Goal: Task Accomplishment & Management: Complete application form

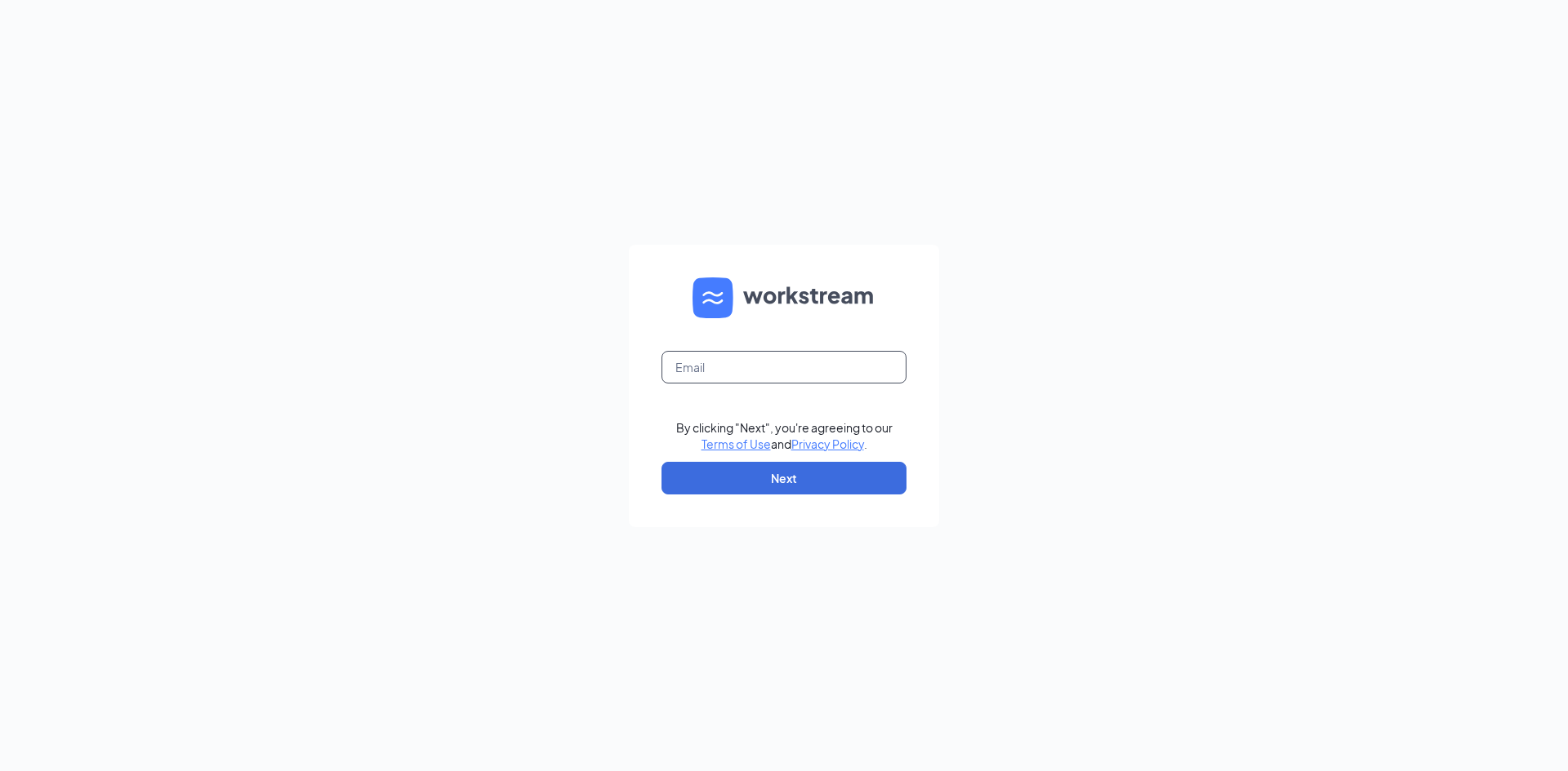
click at [734, 363] on input "text" at bounding box center [784, 367] width 245 height 33
click at [750, 354] on input "text" at bounding box center [784, 367] width 245 height 33
type input "triarc41@bojrdu.com"
click at [832, 471] on button "Next" at bounding box center [784, 478] width 245 height 33
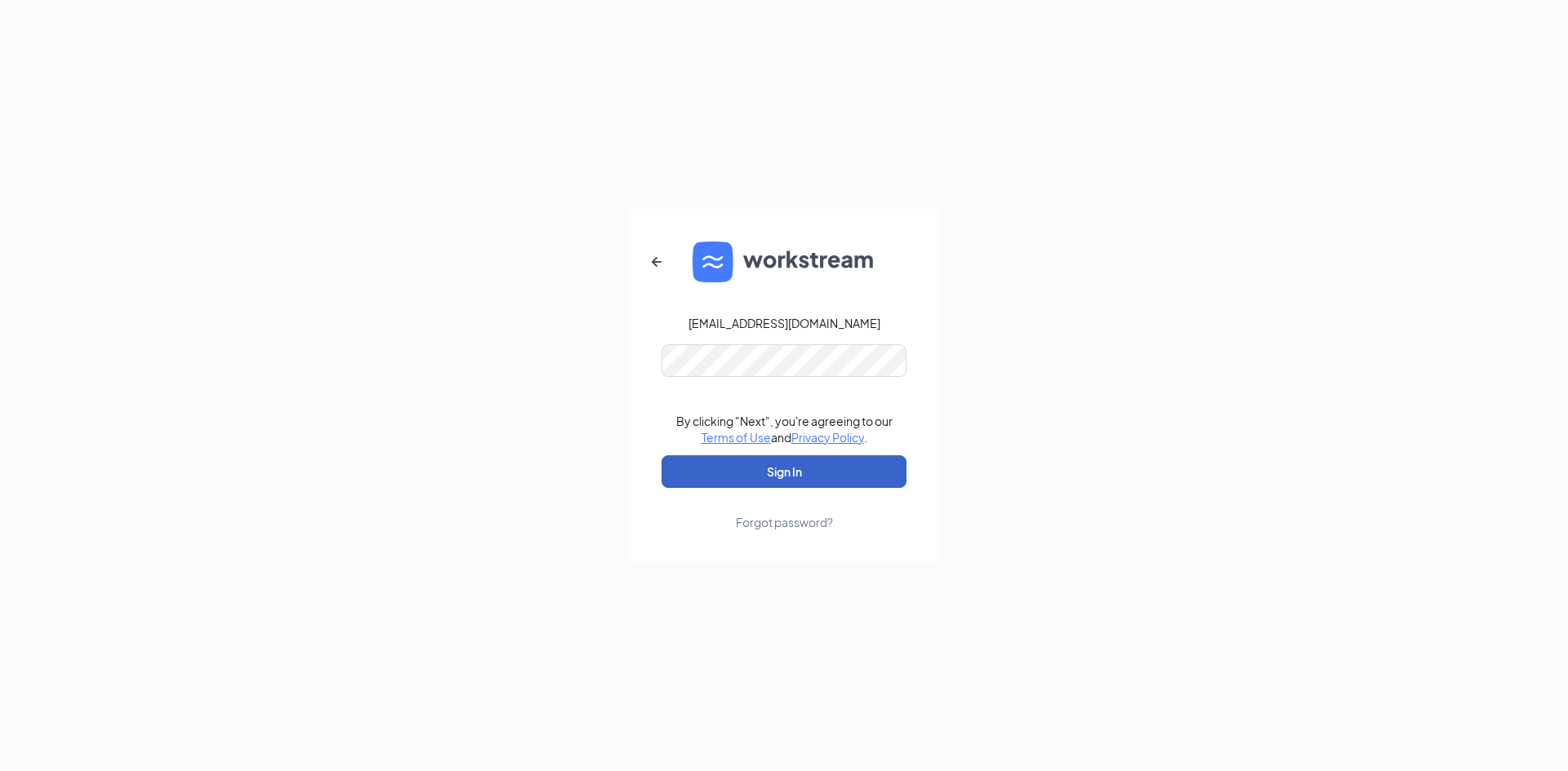
click at [826, 466] on button "Sign In" at bounding box center [784, 471] width 245 height 33
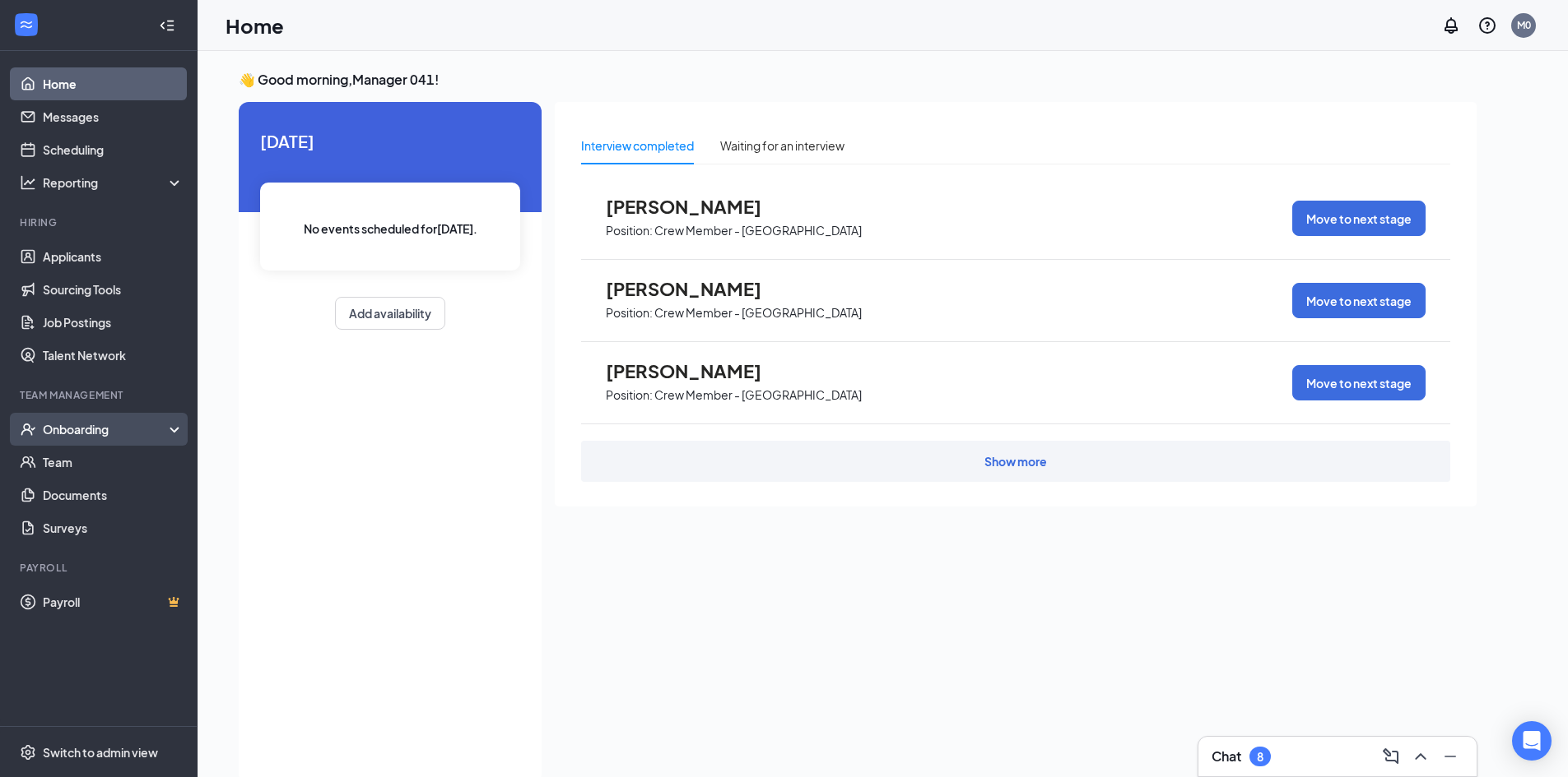
click at [132, 422] on div "Onboarding" at bounding box center [106, 430] width 127 height 17
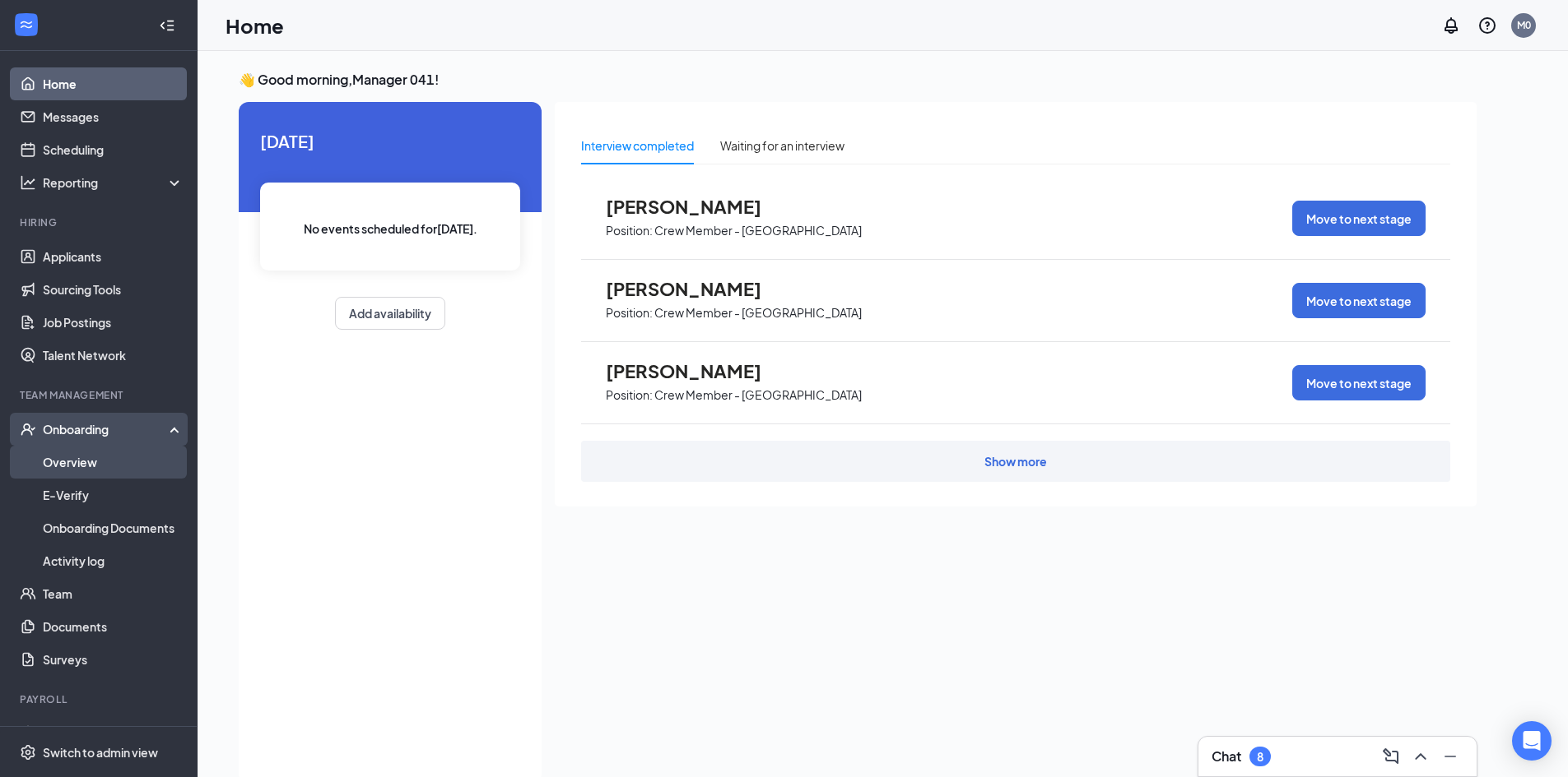
click at [126, 454] on link "Overview" at bounding box center [114, 462] width 141 height 33
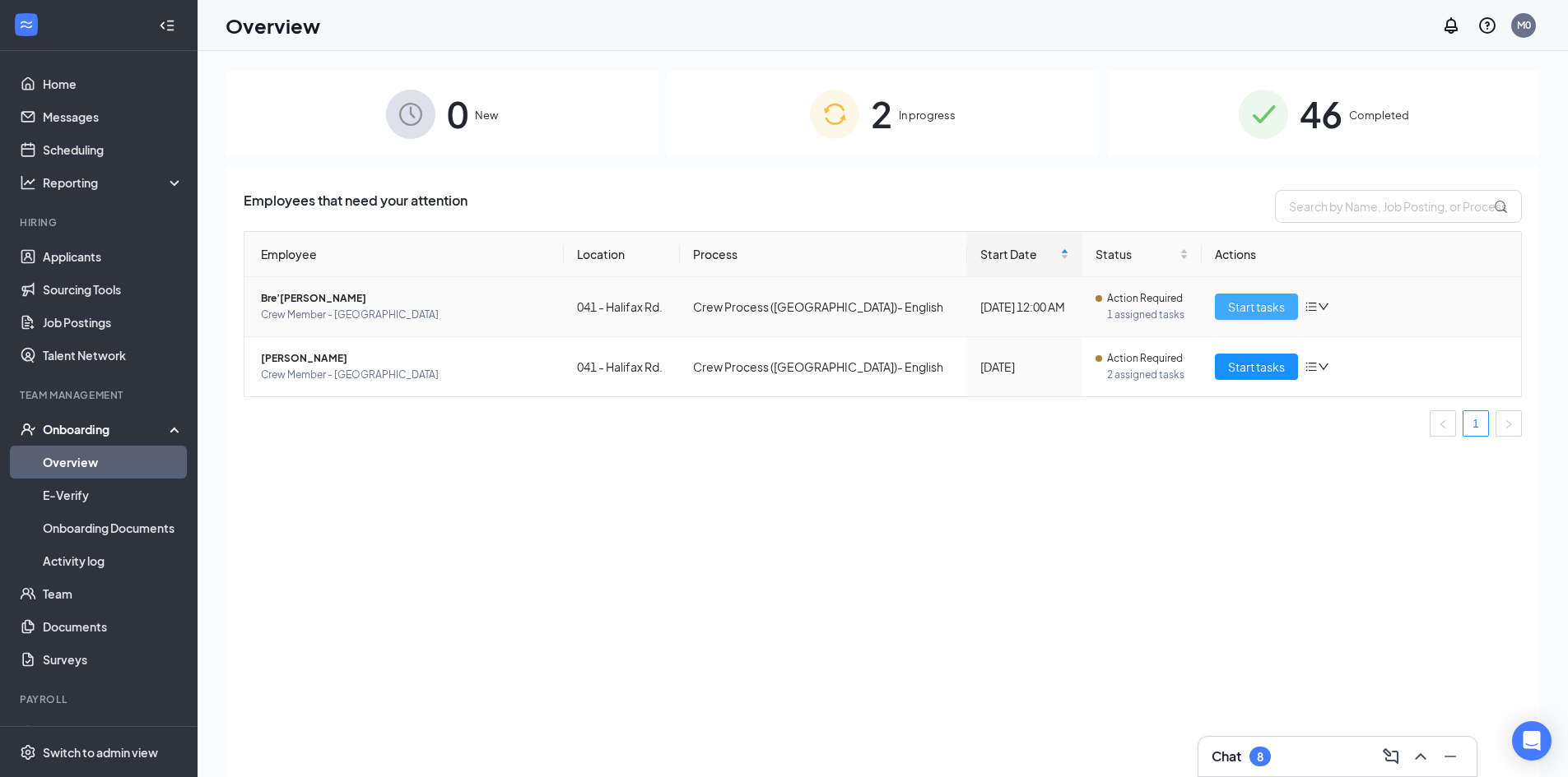
click at [1240, 306] on span "Start tasks" at bounding box center [1256, 306] width 56 height 18
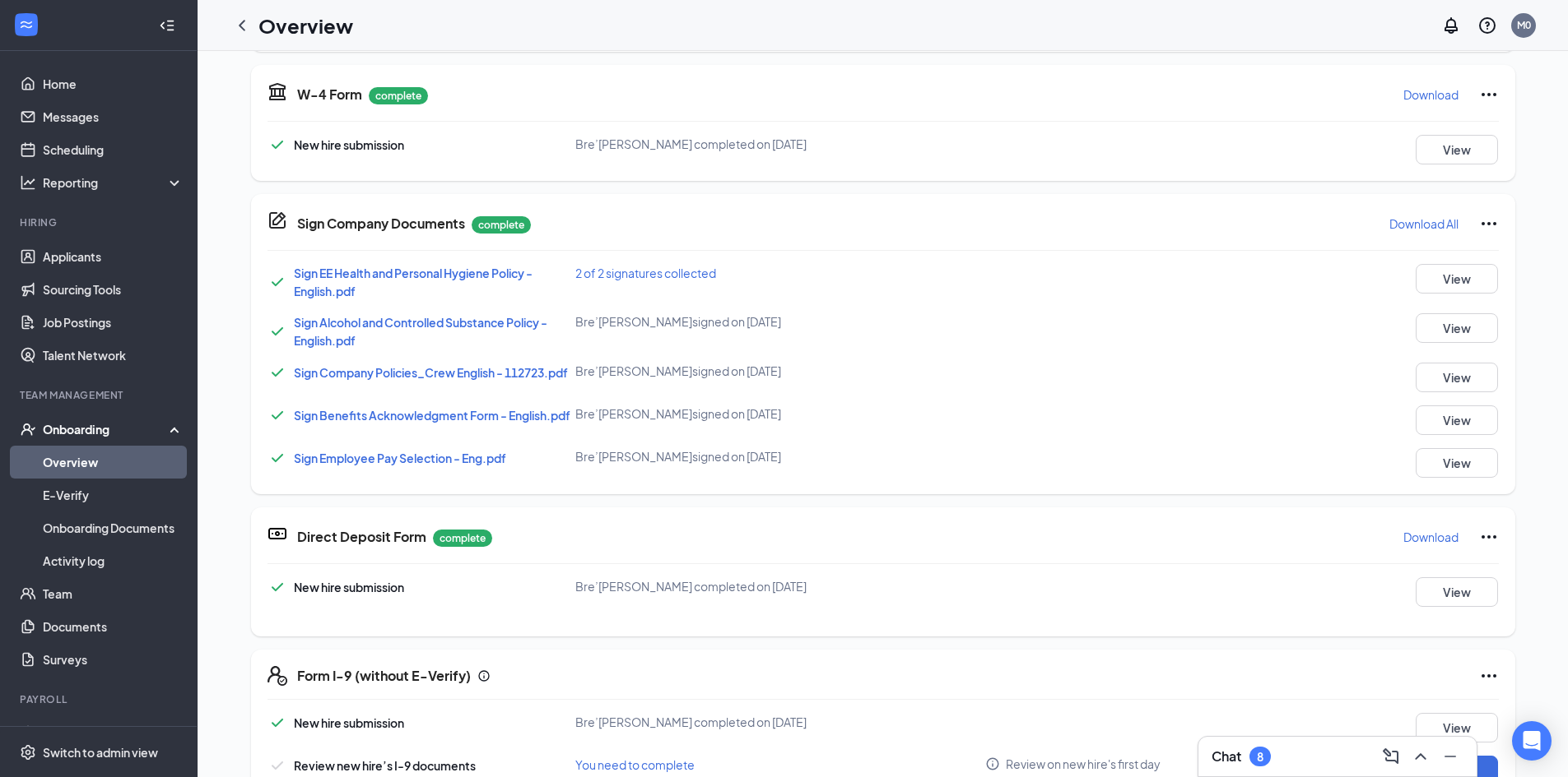
scroll to position [567, 0]
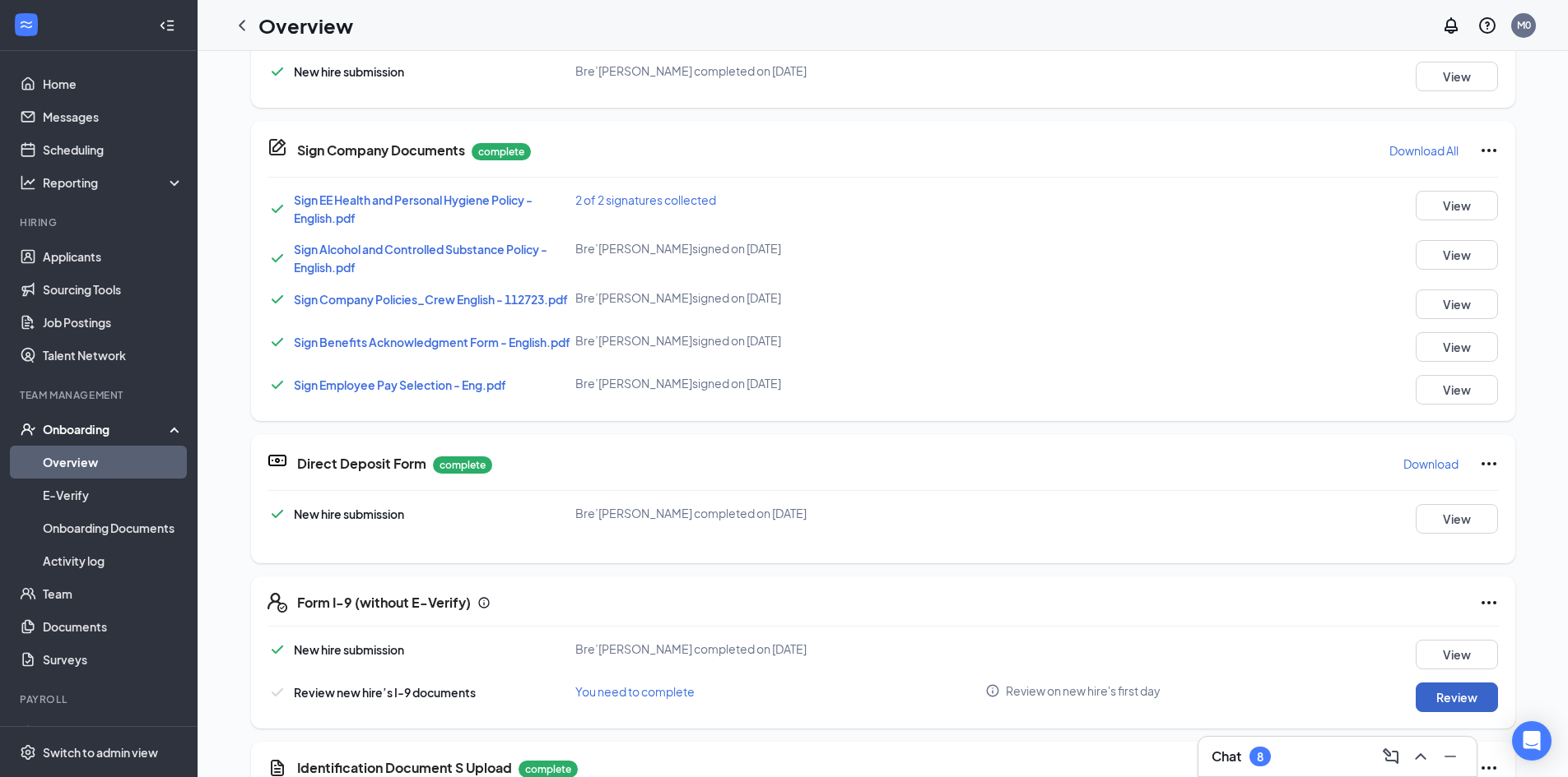
click at [1462, 694] on button "Review" at bounding box center [1456, 697] width 83 height 30
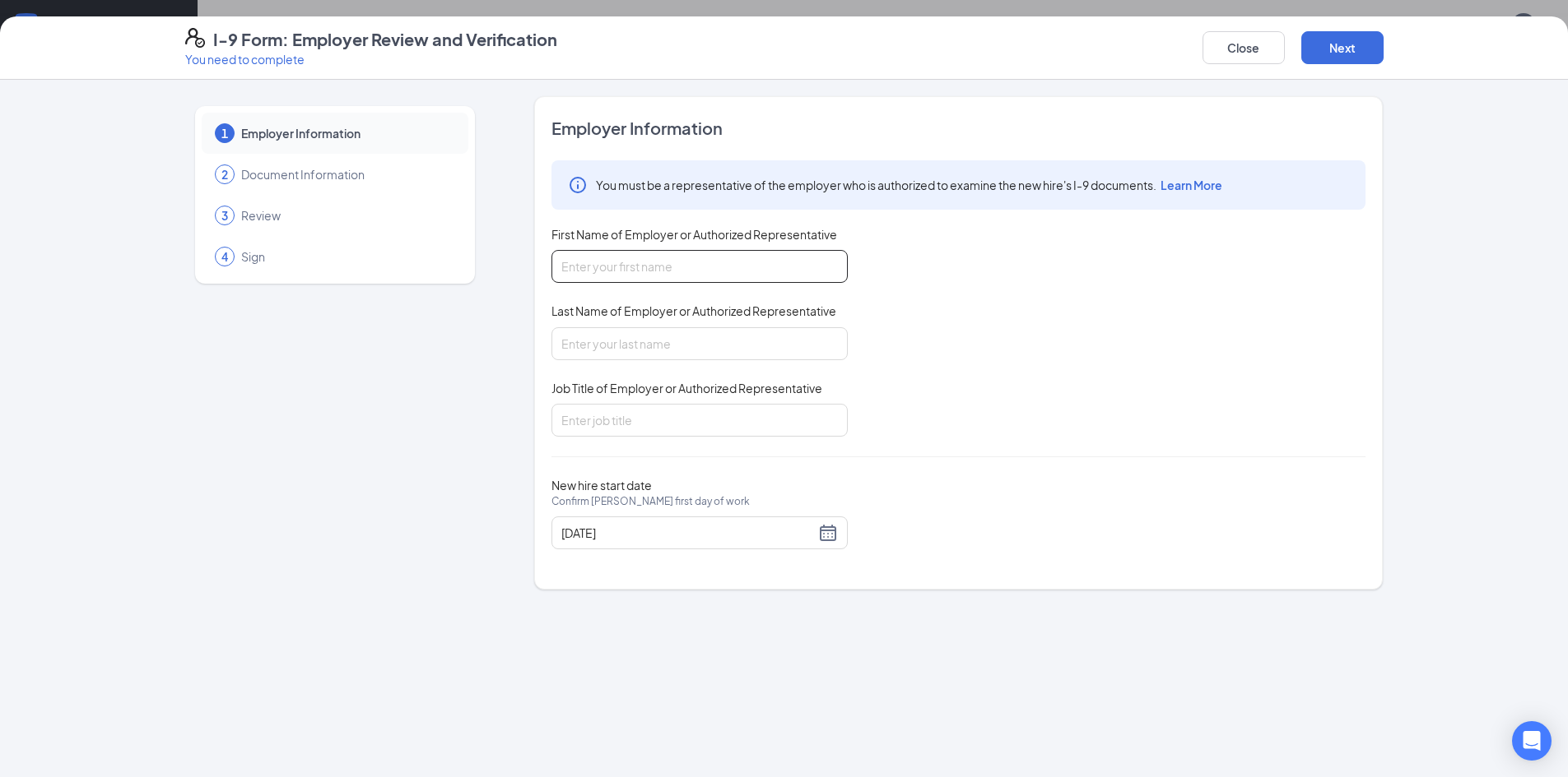
click at [780, 276] on input "First Name of Employer or Authorized Representative" at bounding box center [699, 266] width 297 height 33
type input "[PERSON_NAME]"
click at [568, 345] on input "Last Name of Employer or Authorized Representative" at bounding box center [699, 343] width 297 height 33
type input "[PERSON_NAME]"
click at [640, 422] on input "Job Title of Employer or Authorized Representative" at bounding box center [699, 419] width 297 height 33
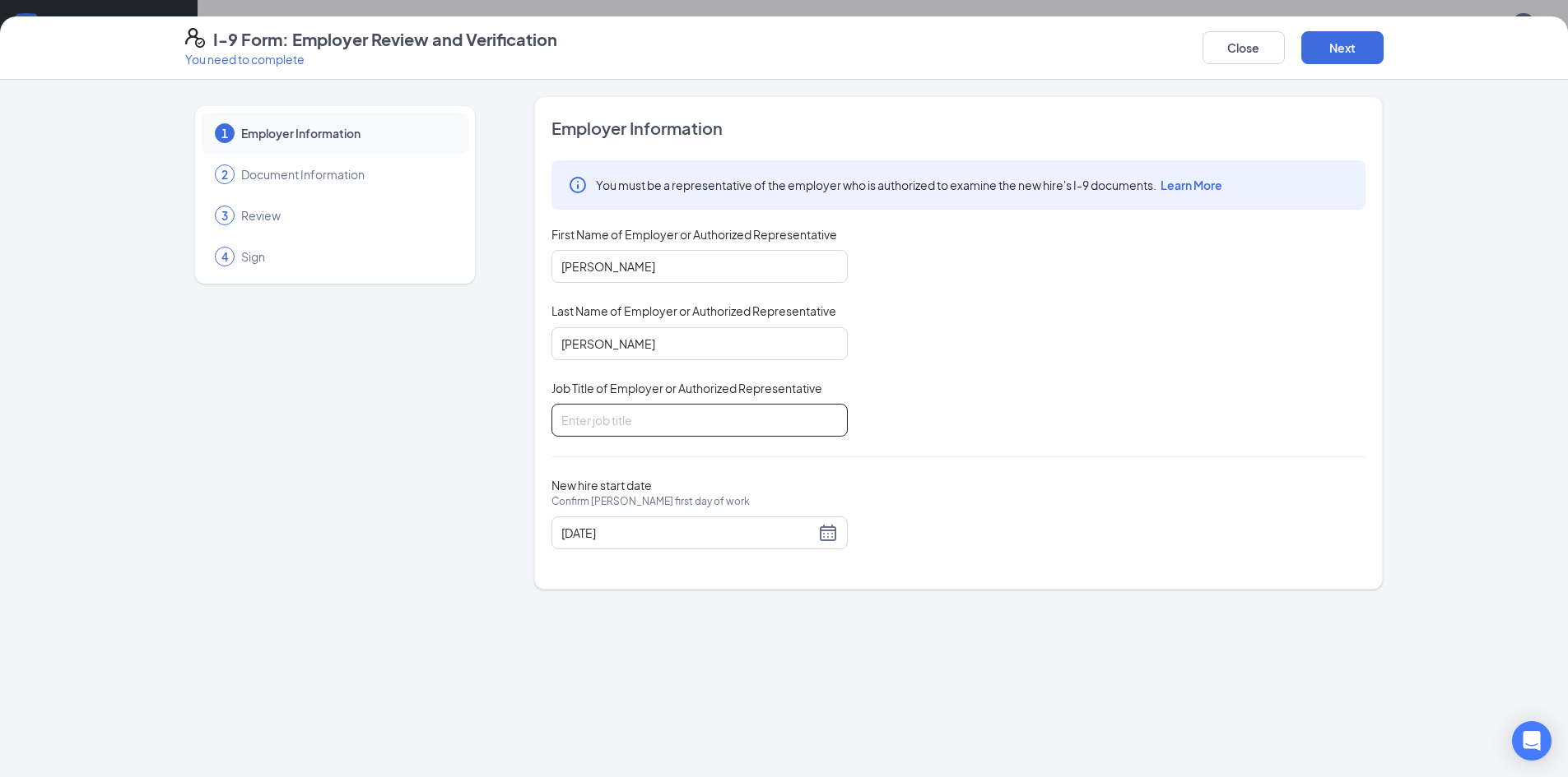
type input "SR. CO MANAGER"
click at [832, 532] on div "[DATE]" at bounding box center [699, 532] width 276 height 20
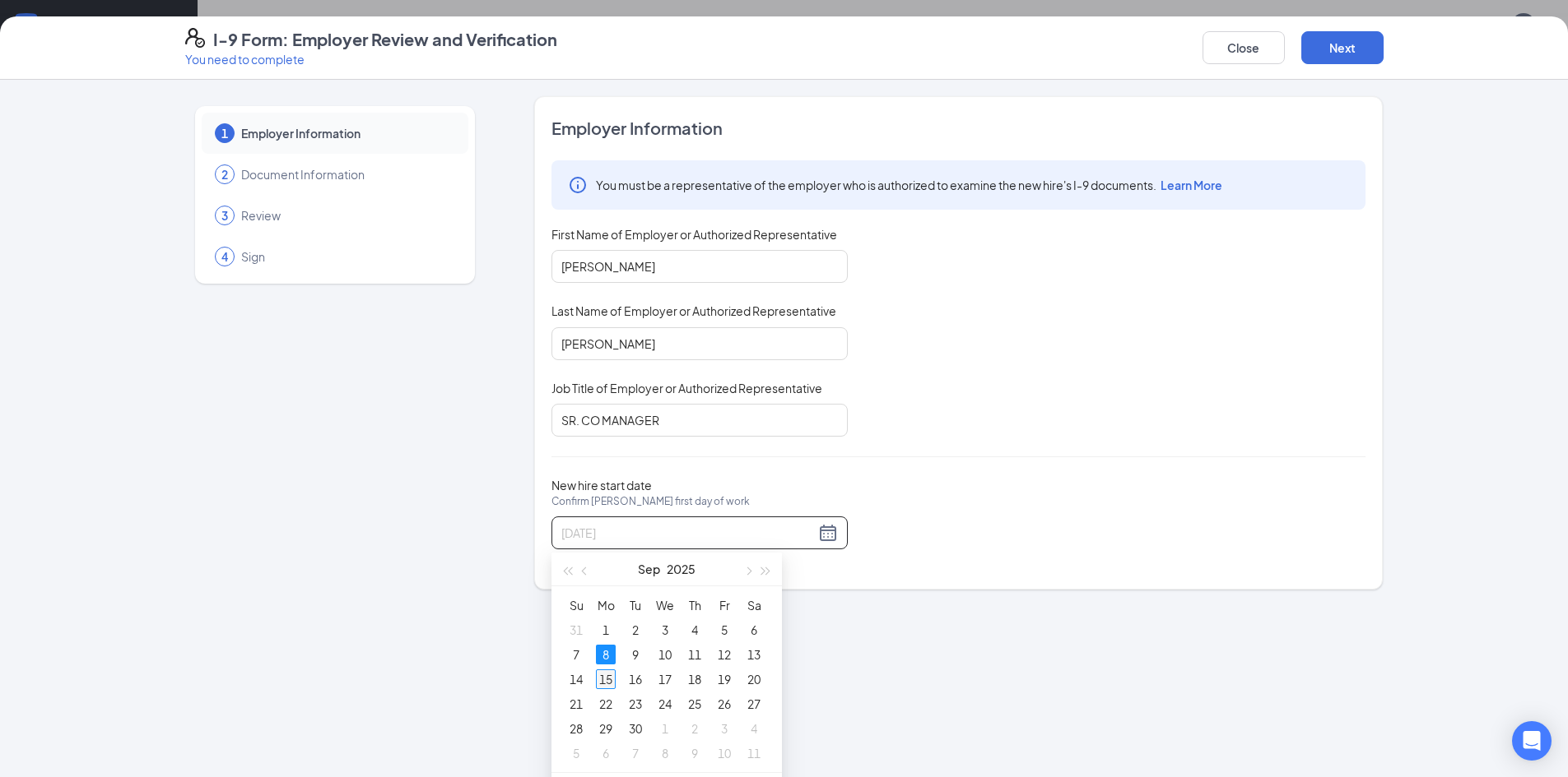
type input "[DATE]"
click at [609, 678] on div "15" at bounding box center [606, 678] width 20 height 20
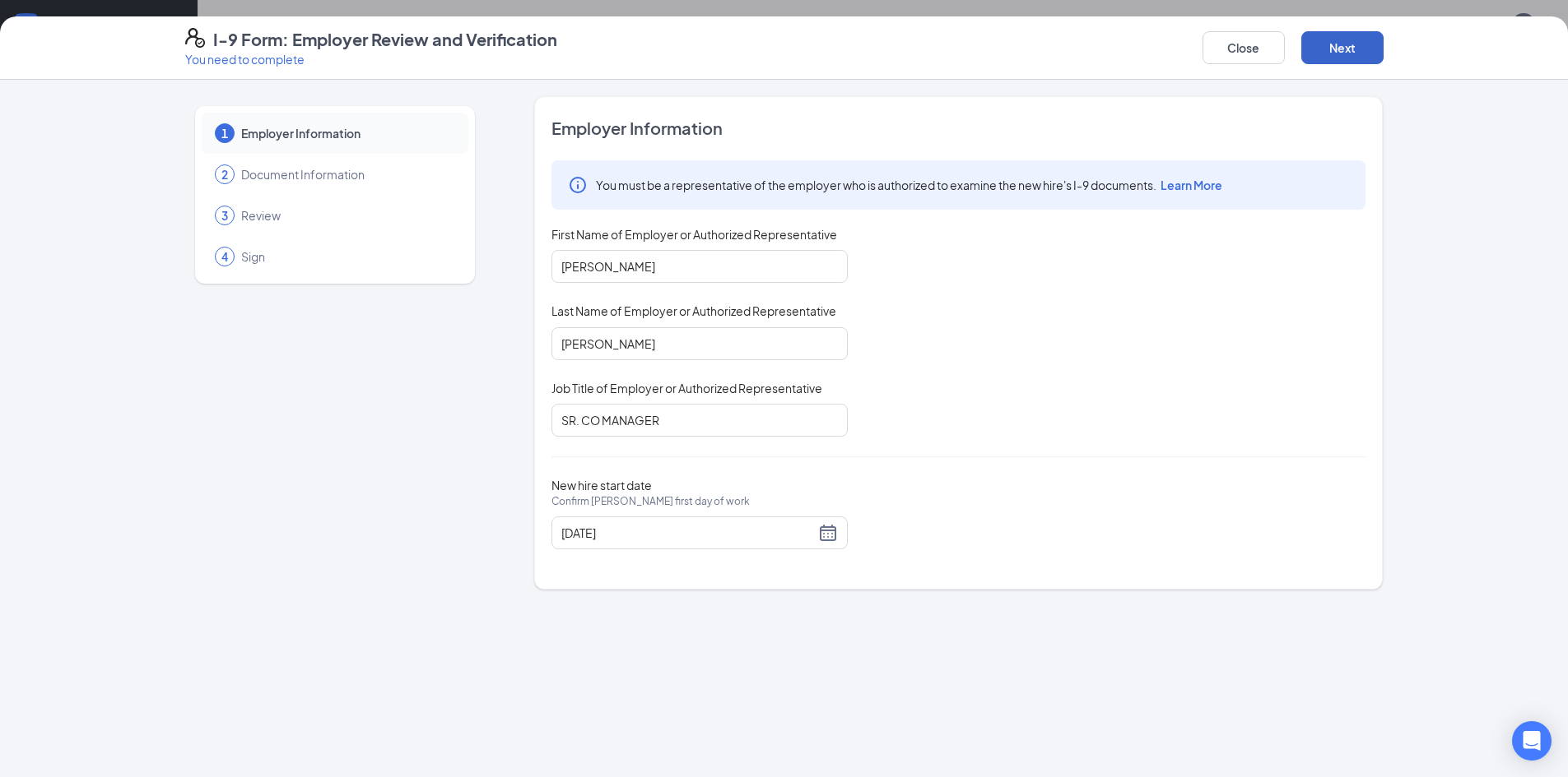
click at [1316, 41] on button "Next" at bounding box center [1343, 47] width 83 height 33
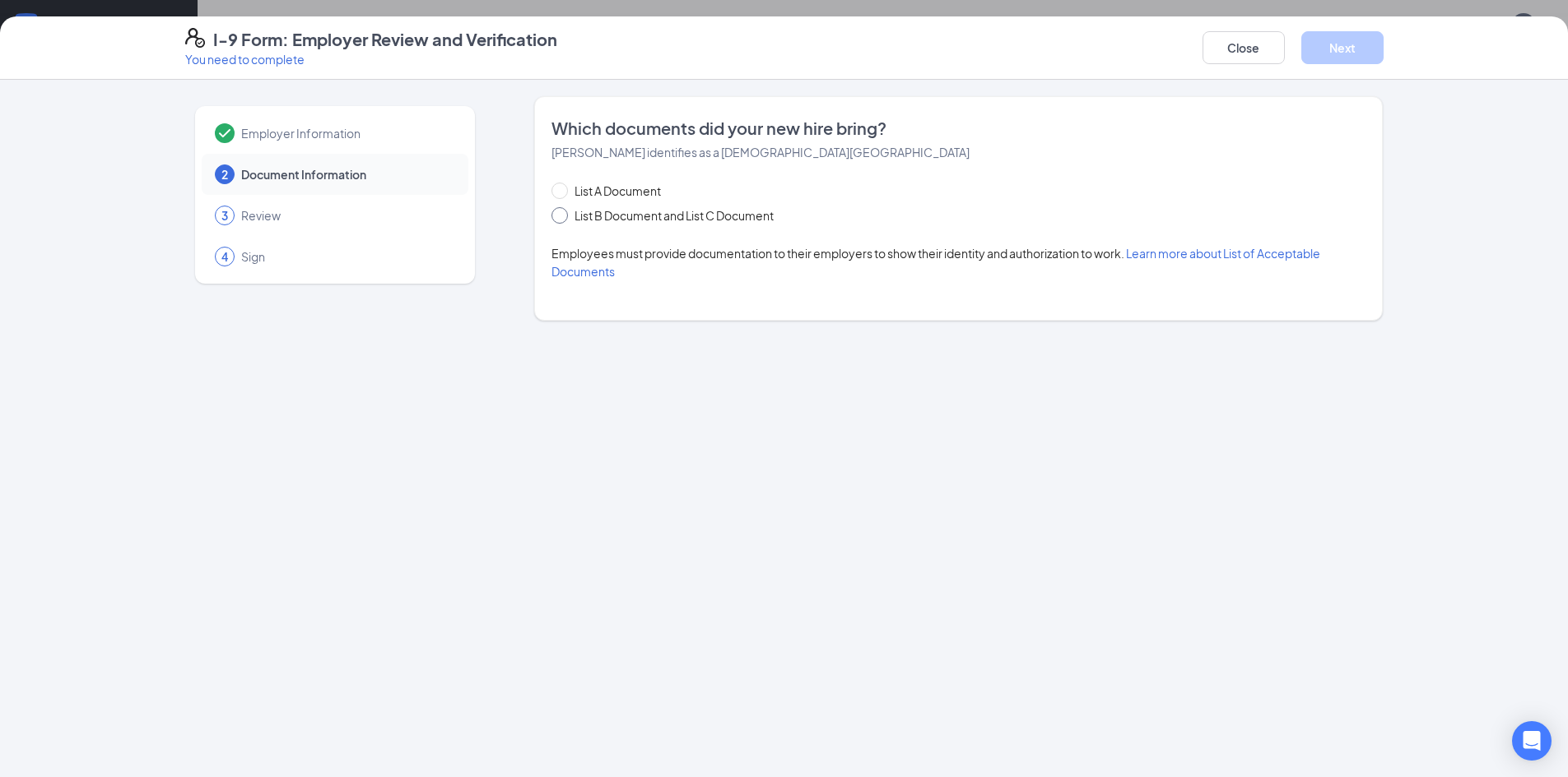
click at [570, 211] on span "List B Document and List C Document" at bounding box center [674, 215] width 212 height 18
click at [562, 211] on input "List B Document and List C Document" at bounding box center [557, 213] width 11 height 11
radio input "true"
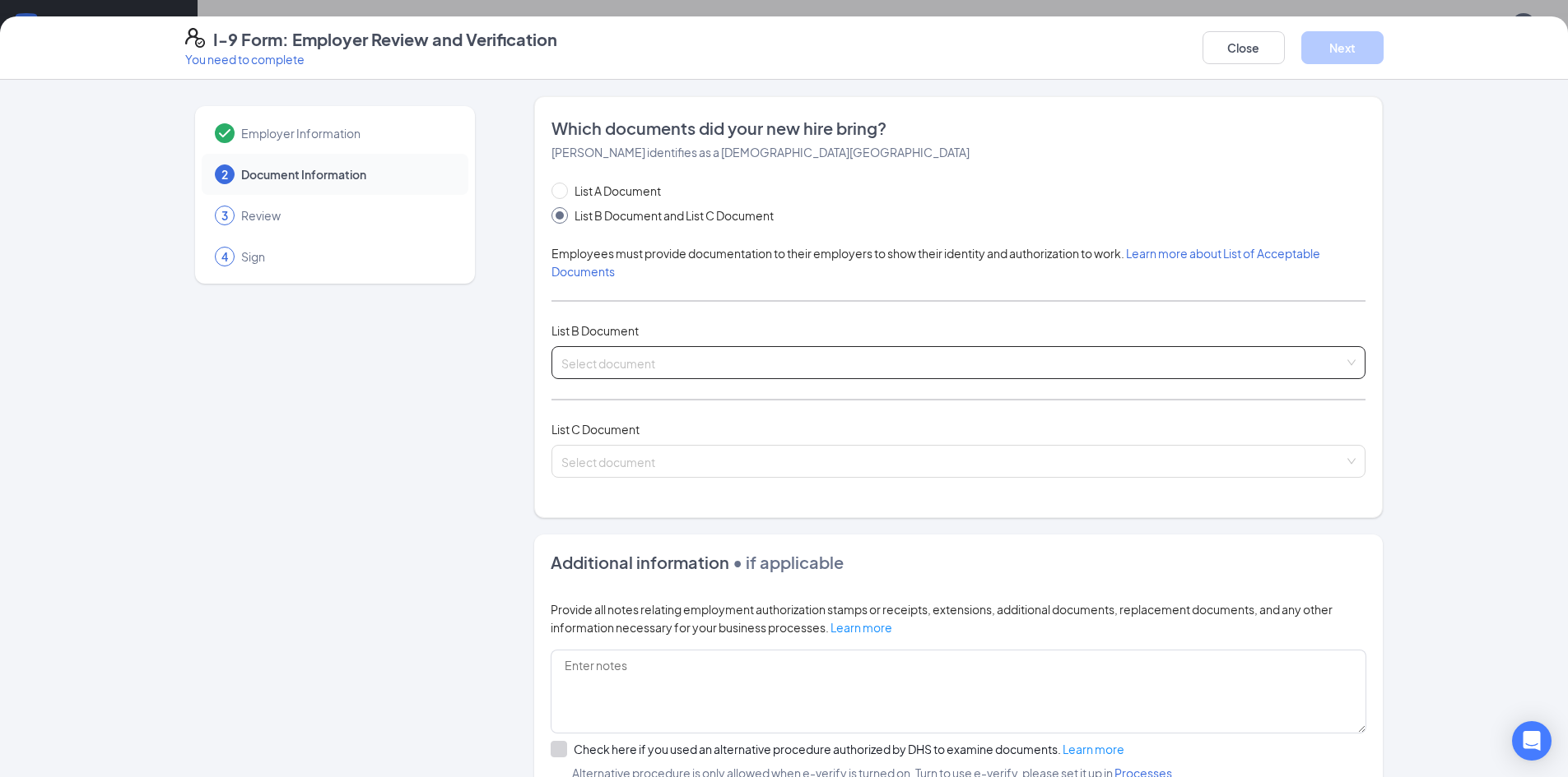
click at [651, 359] on input "search" at bounding box center [953, 359] width 783 height 24
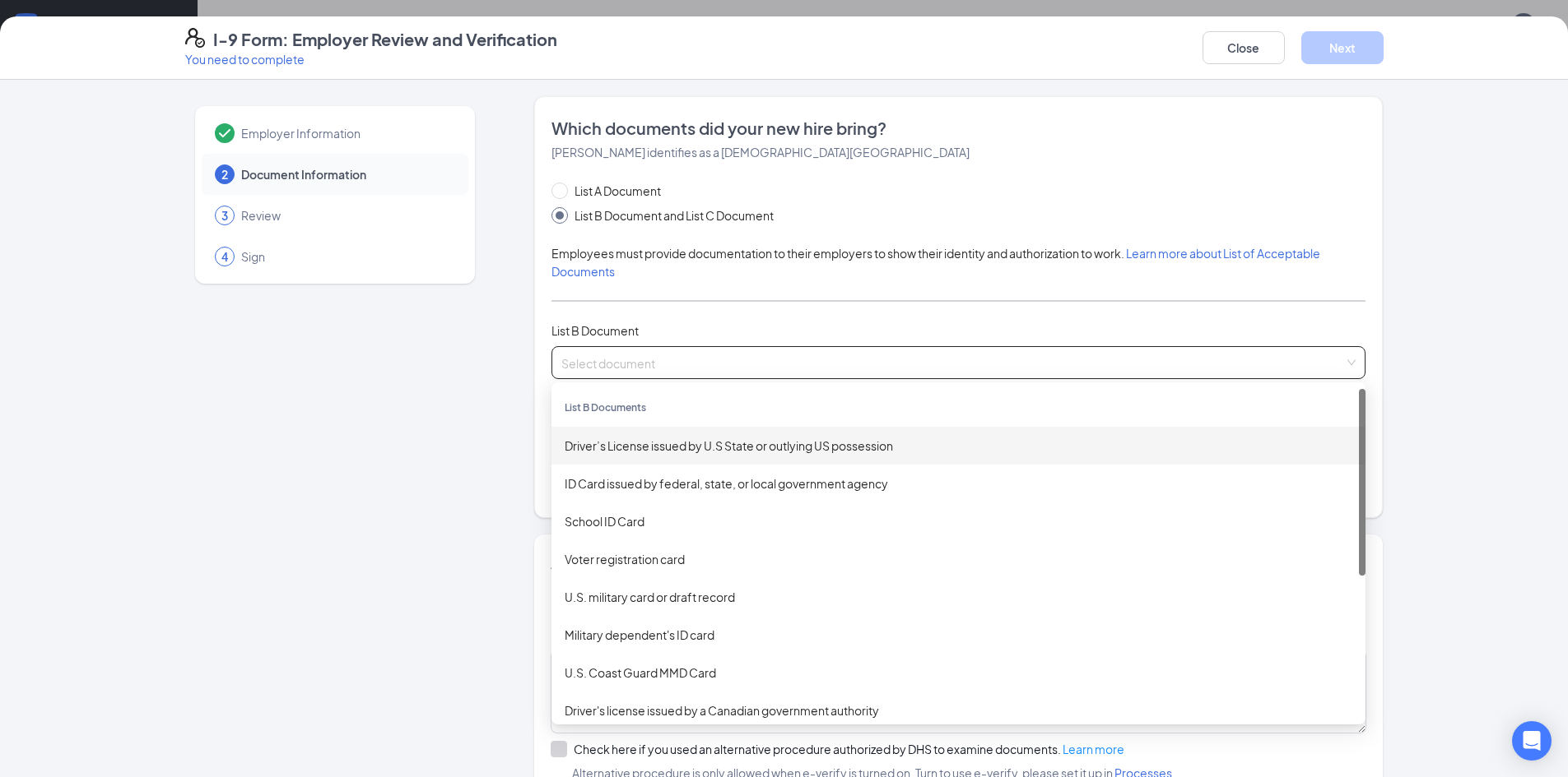
click at [650, 446] on div "Driver’s License issued by U.S State or outlying US possession" at bounding box center [958, 445] width 788 height 18
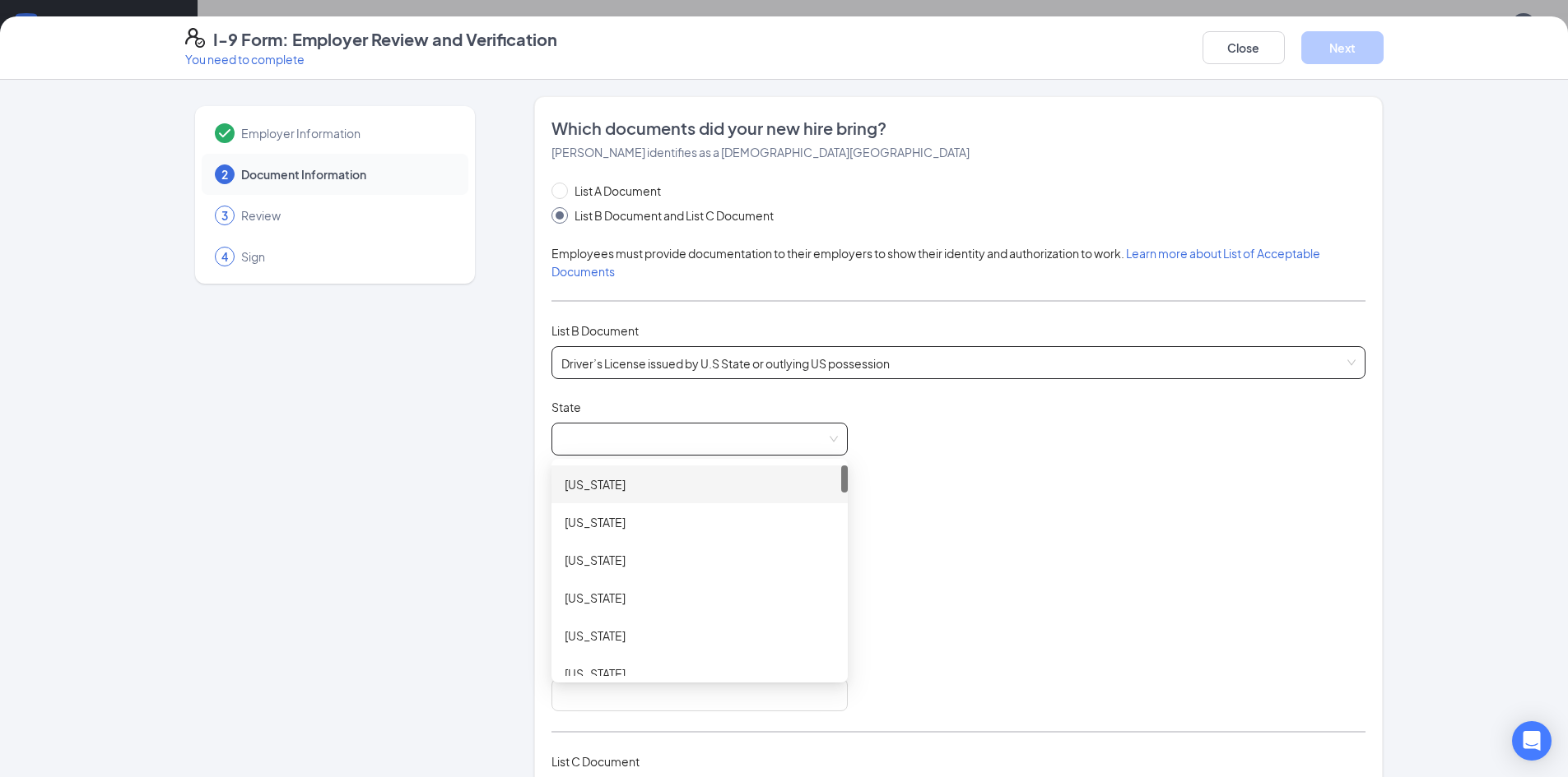
click at [647, 439] on span at bounding box center [699, 438] width 276 height 31
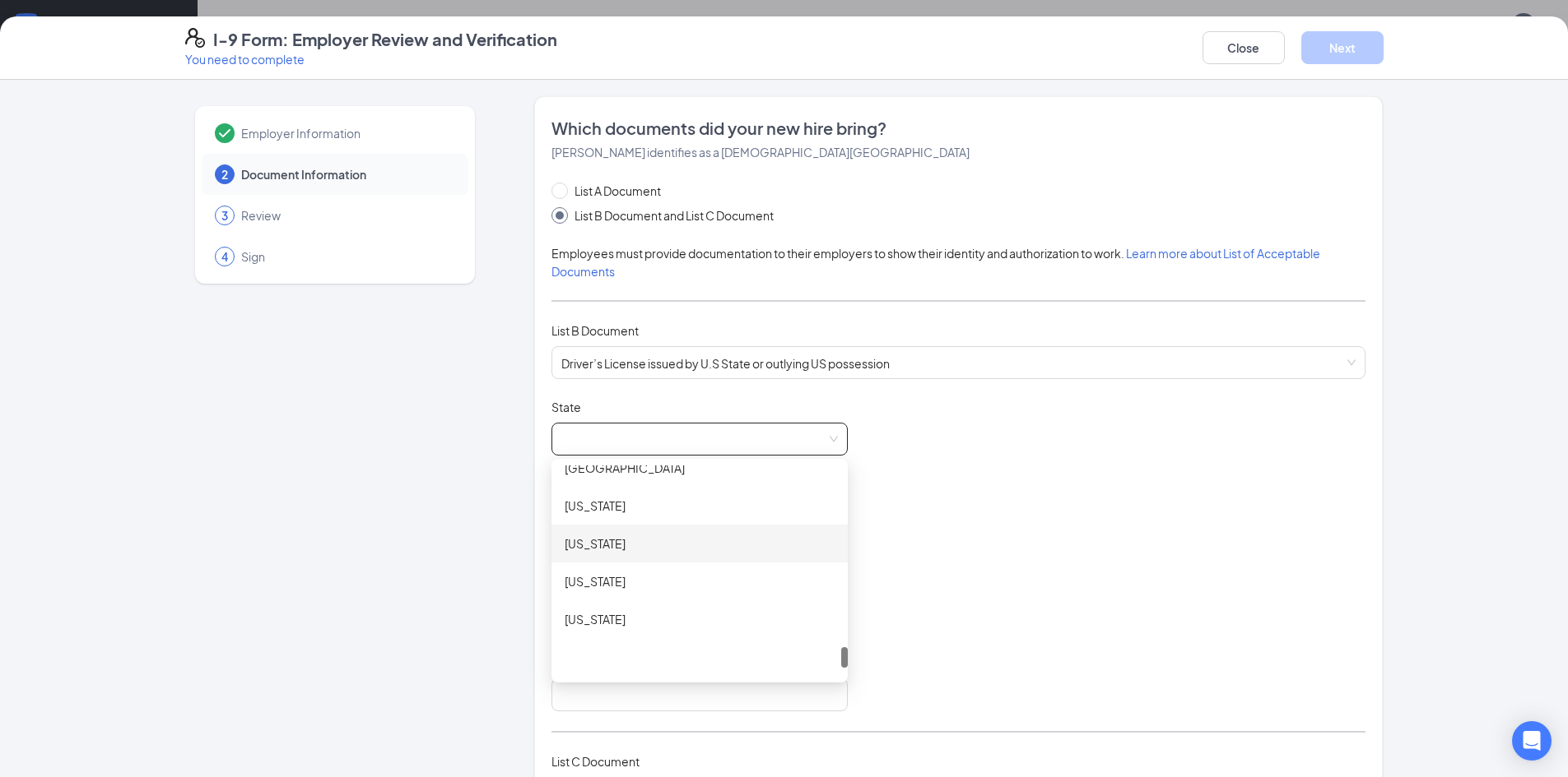
scroll to position [1826, 0]
click at [597, 512] on div "[US_STATE]" at bounding box center [699, 511] width 269 height 18
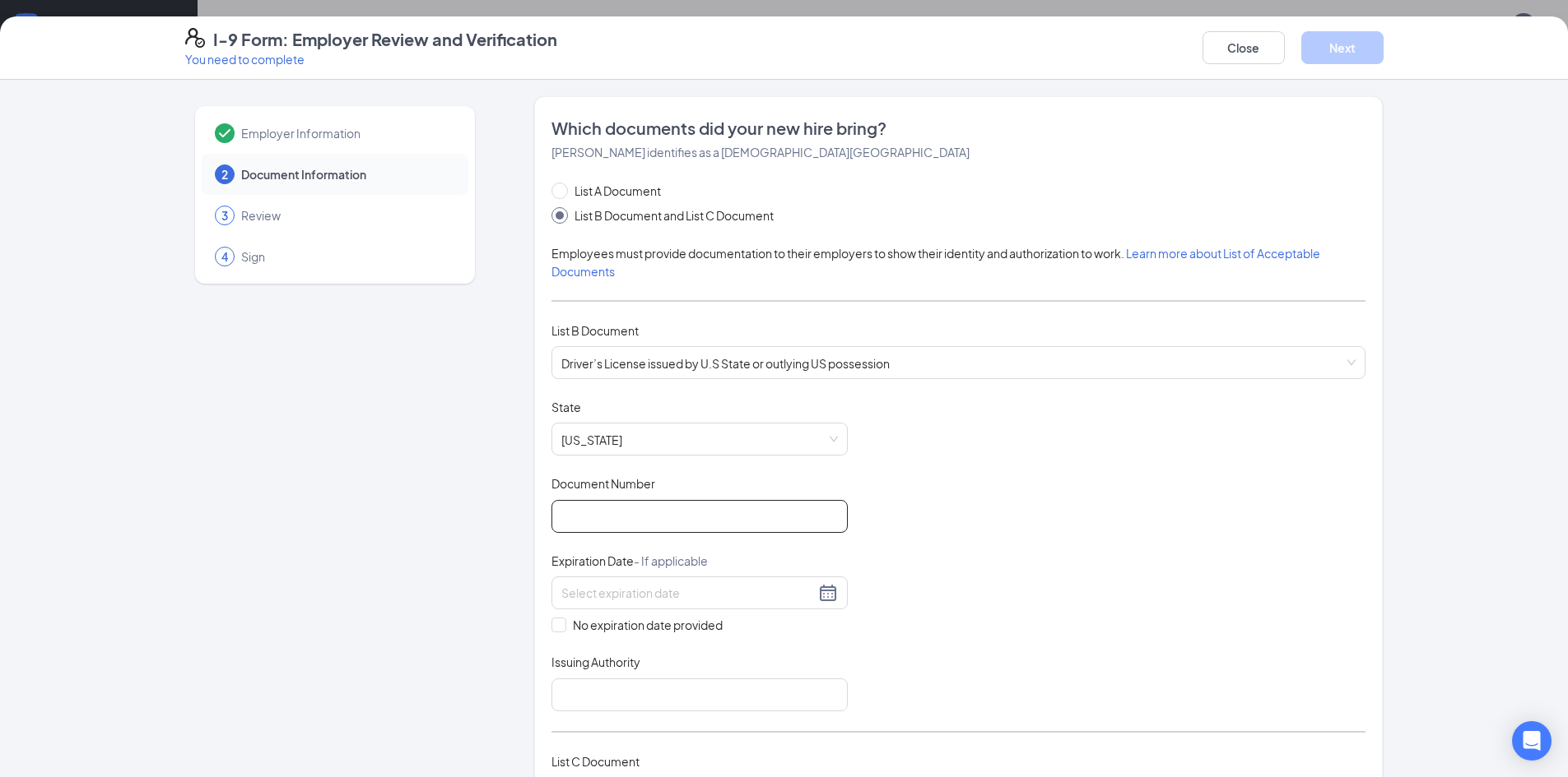
click at [644, 526] on input "Document Number" at bounding box center [699, 516] width 297 height 33
type input "T62253988"
click at [580, 587] on input at bounding box center [688, 592] width 254 height 18
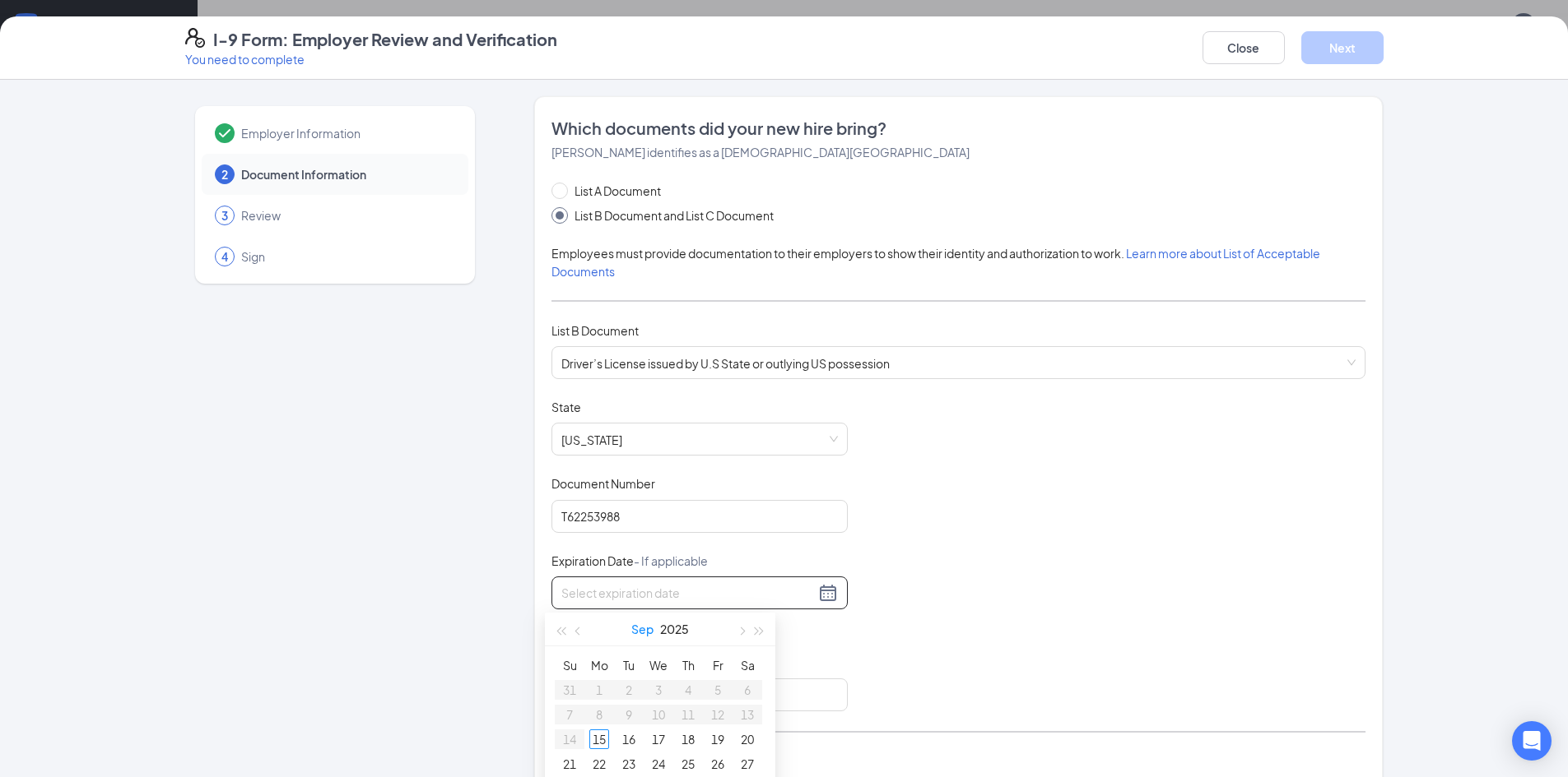
click at [642, 628] on button "Sep" at bounding box center [642, 629] width 23 height 33
click at [761, 632] on span "button" at bounding box center [760, 632] width 8 height 8
click at [589, 680] on div "Jan" at bounding box center [587, 673] width 50 height 20
type input "[DATE]"
click at [739, 635] on button "button" at bounding box center [740, 629] width 18 height 33
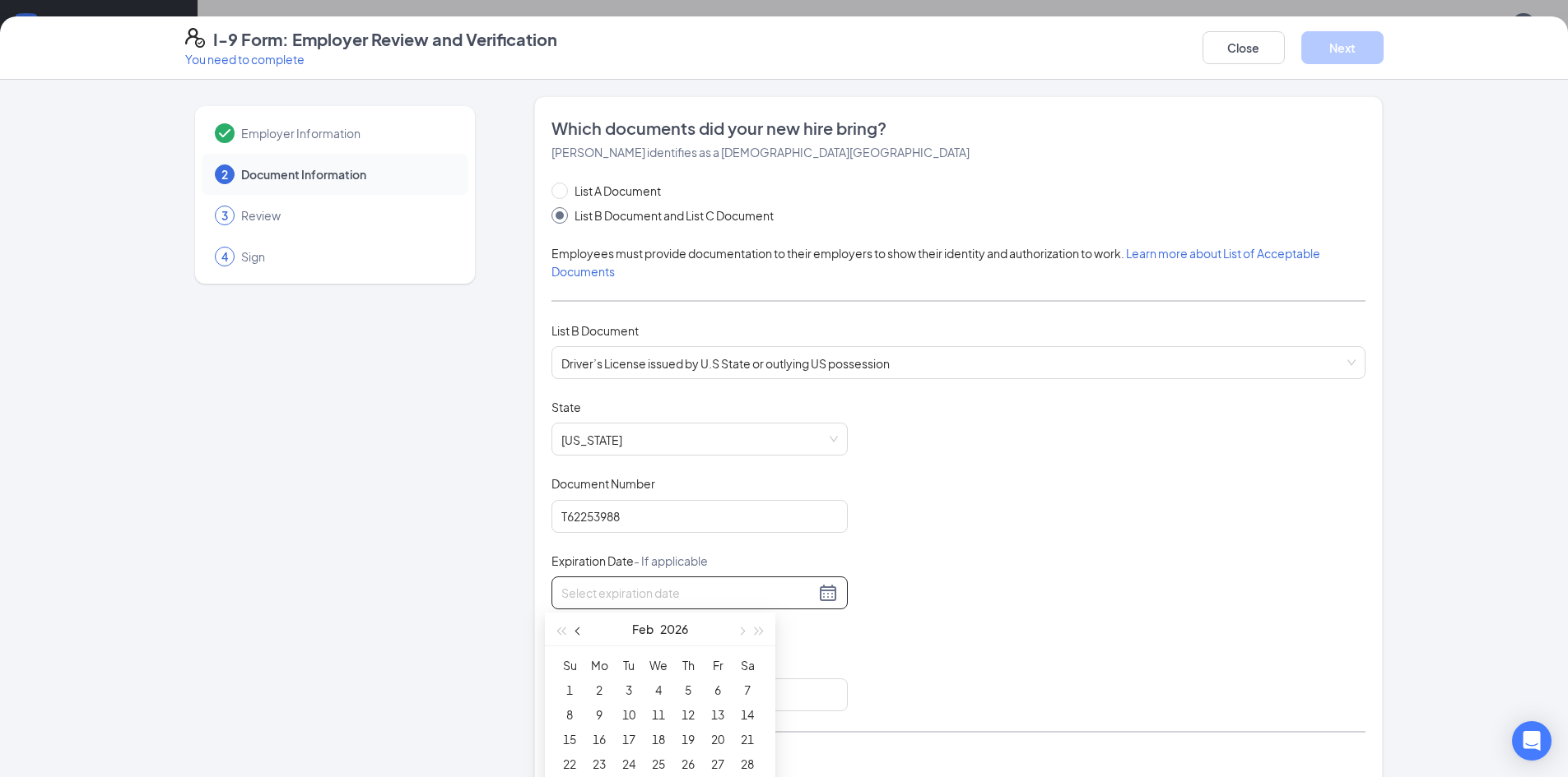
click at [579, 634] on span "button" at bounding box center [579, 632] width 8 height 8
click at [669, 632] on button "2026" at bounding box center [672, 629] width 28 height 33
click at [760, 633] on span "button" at bounding box center [760, 632] width 8 height 8
click at [736, 676] on div "2031" at bounding box center [732, 673] width 50 height 20
type input "[DATE]"
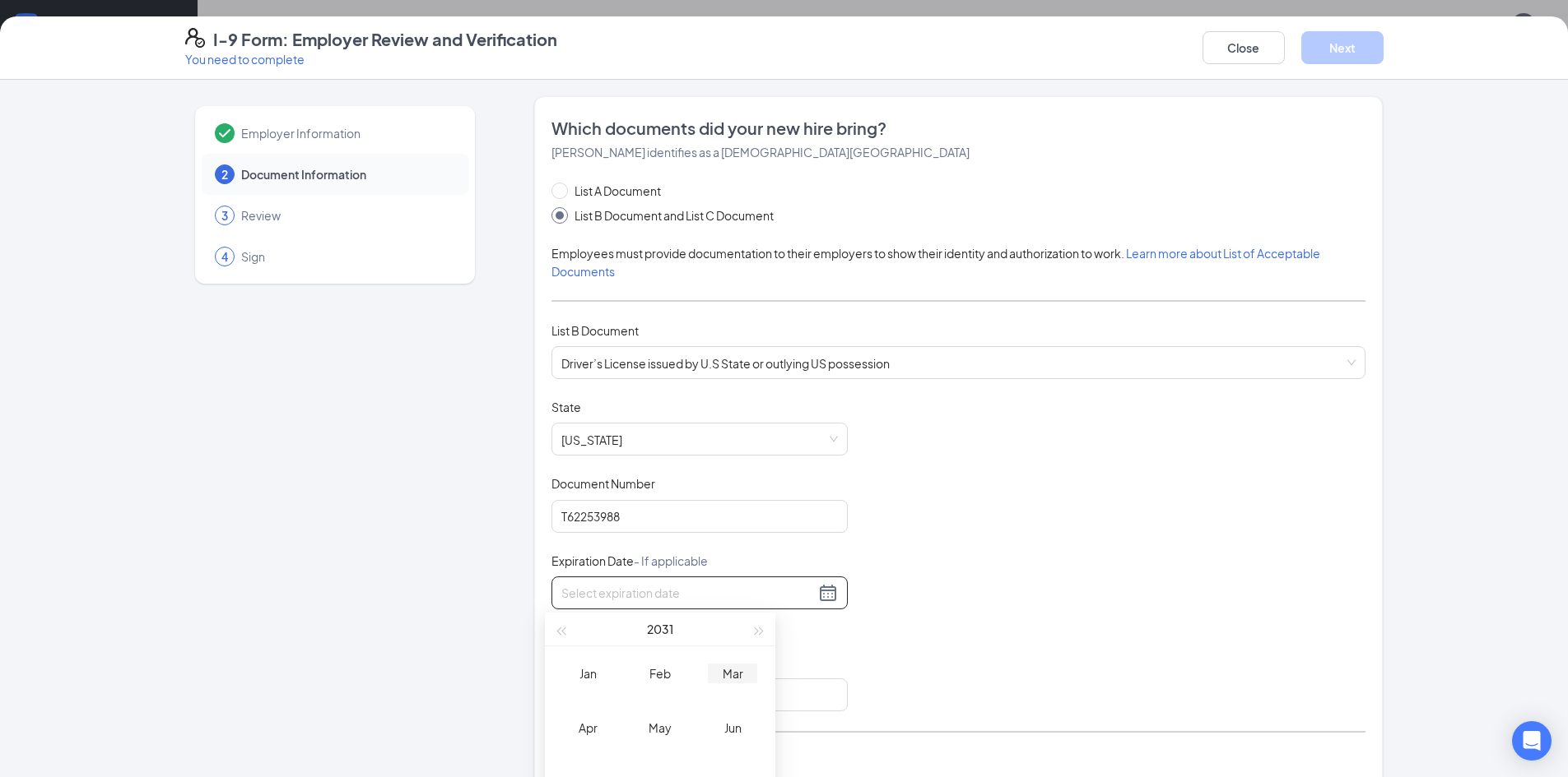
type input "[DATE]"
click at [589, 670] on div "Jan" at bounding box center [587, 673] width 50 height 20
type input "[DATE]"
click at [603, 766] on div "20" at bounding box center [599, 764] width 20 height 20
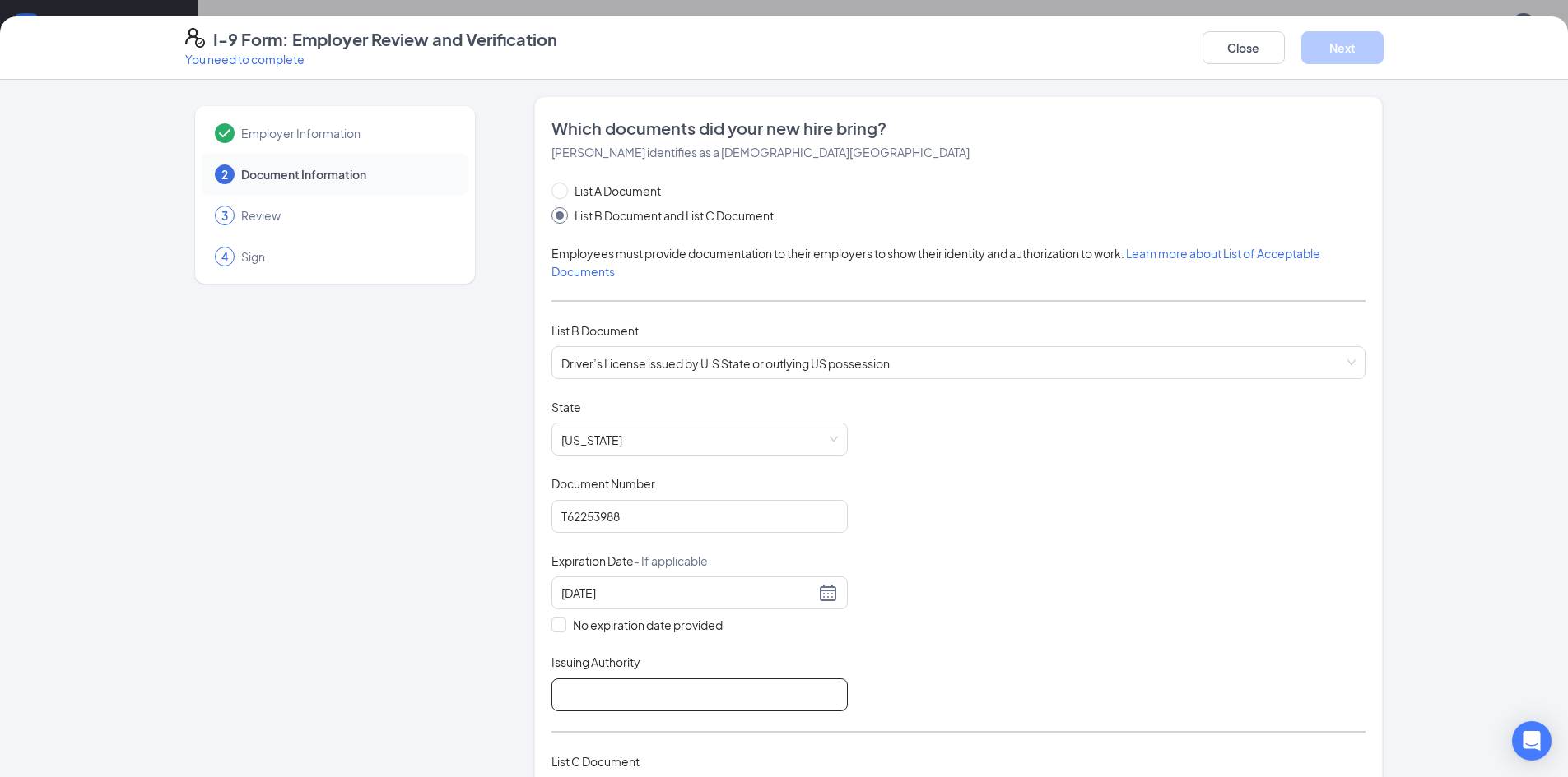
click at [586, 692] on input "Issuing Authority" at bounding box center [699, 694] width 297 height 33
type input "[US_STATE] DMV"
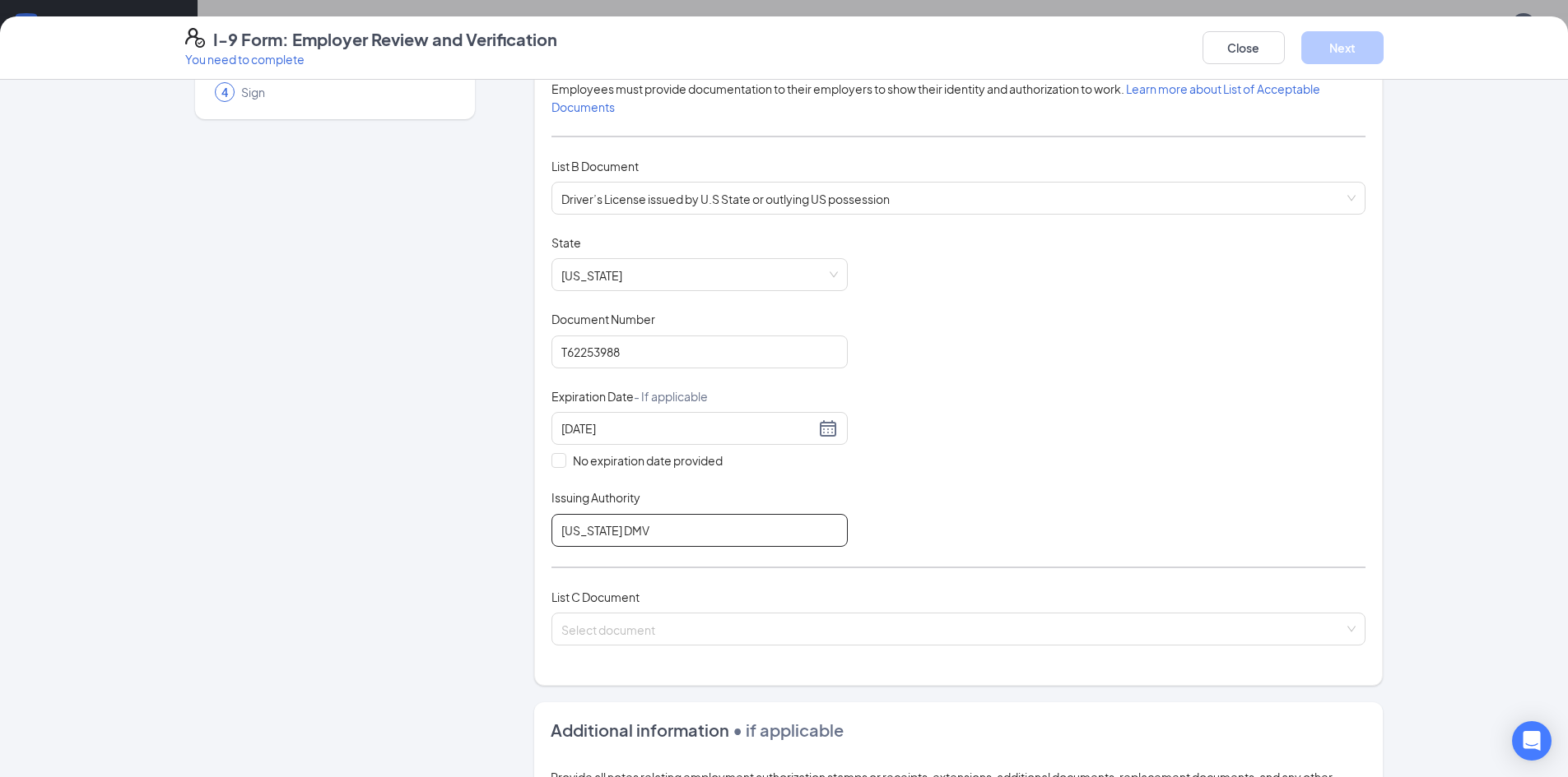
scroll to position [247, 0]
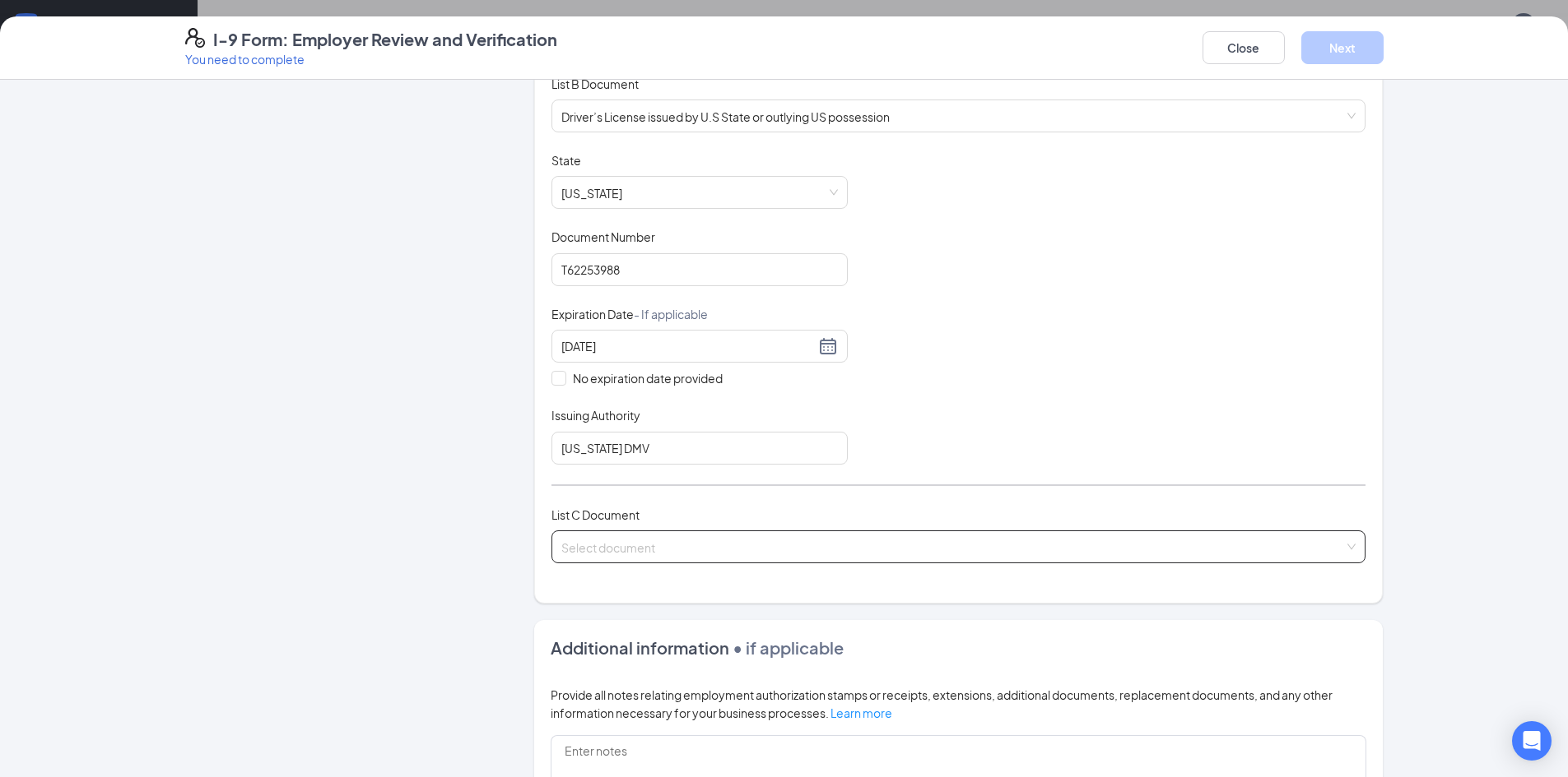
click at [809, 556] on input "search" at bounding box center [953, 543] width 783 height 24
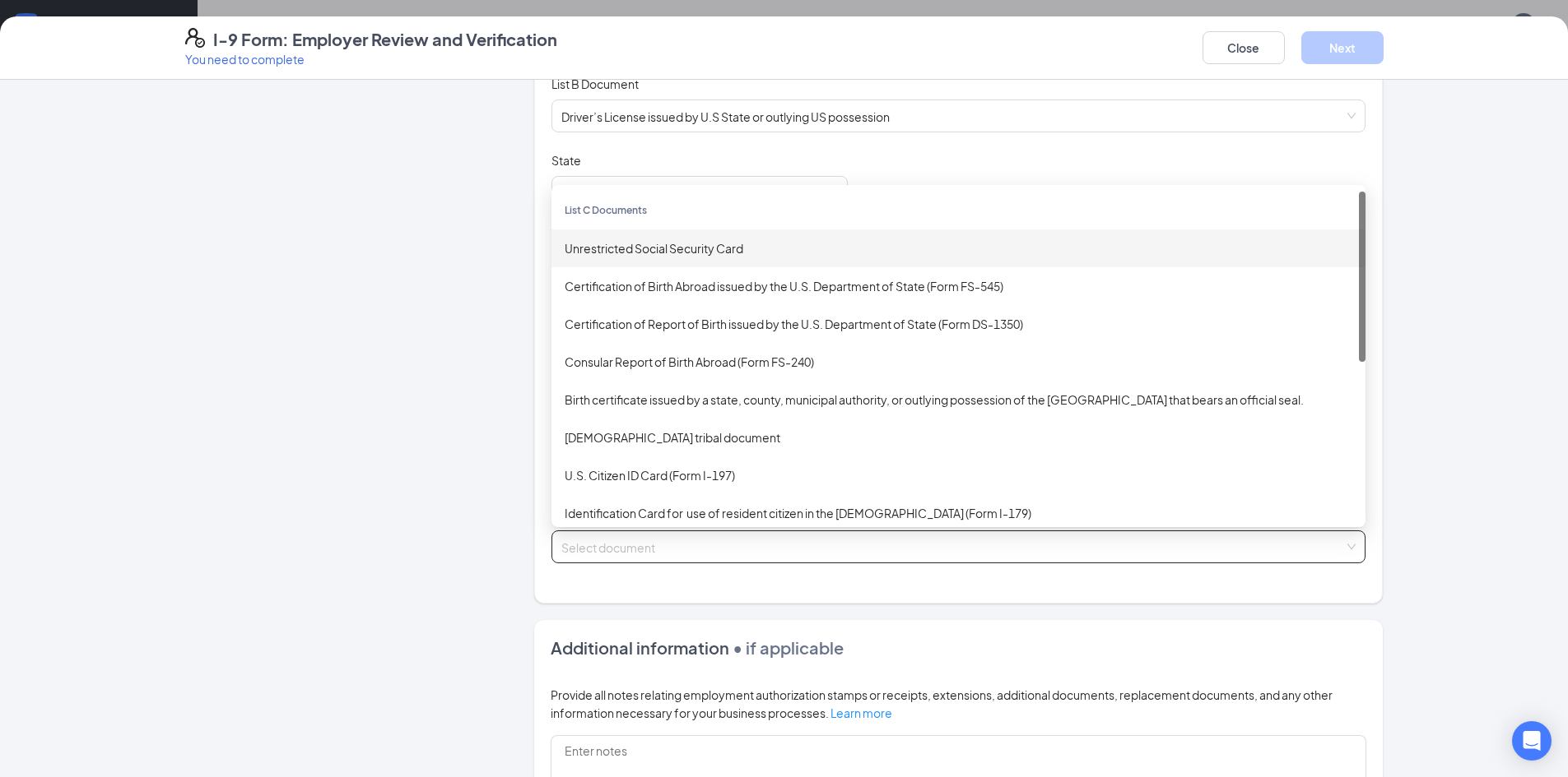
click at [700, 248] on div "Unrestricted Social Security Card" at bounding box center [958, 248] width 788 height 18
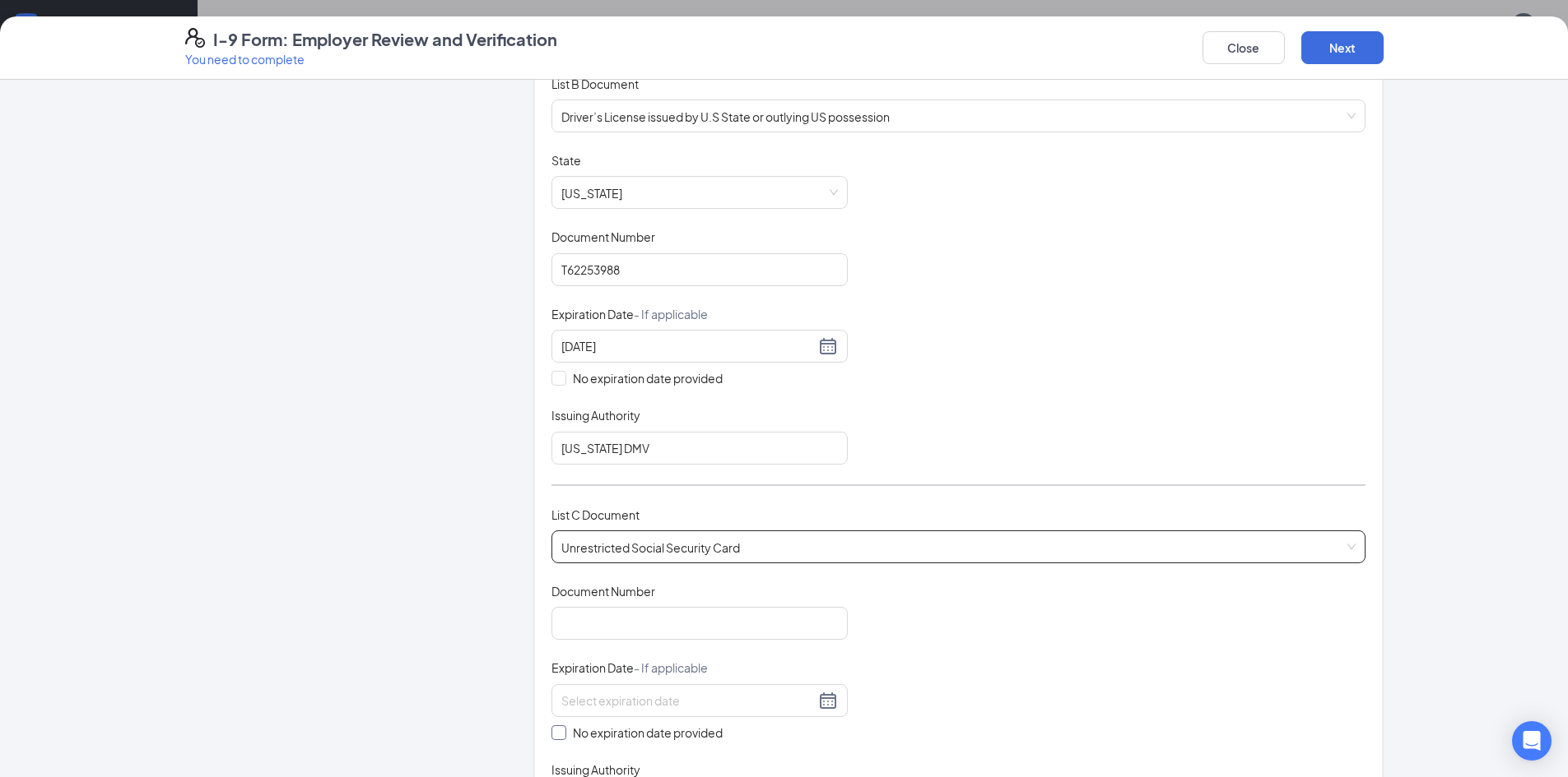
click at [558, 726] on span at bounding box center [559, 733] width 15 height 15
click at [558, 726] on input "No expiration date provided" at bounding box center [557, 731] width 11 height 11
checkbox input "true"
click at [621, 632] on input "Document Number" at bounding box center [699, 623] width 297 height 33
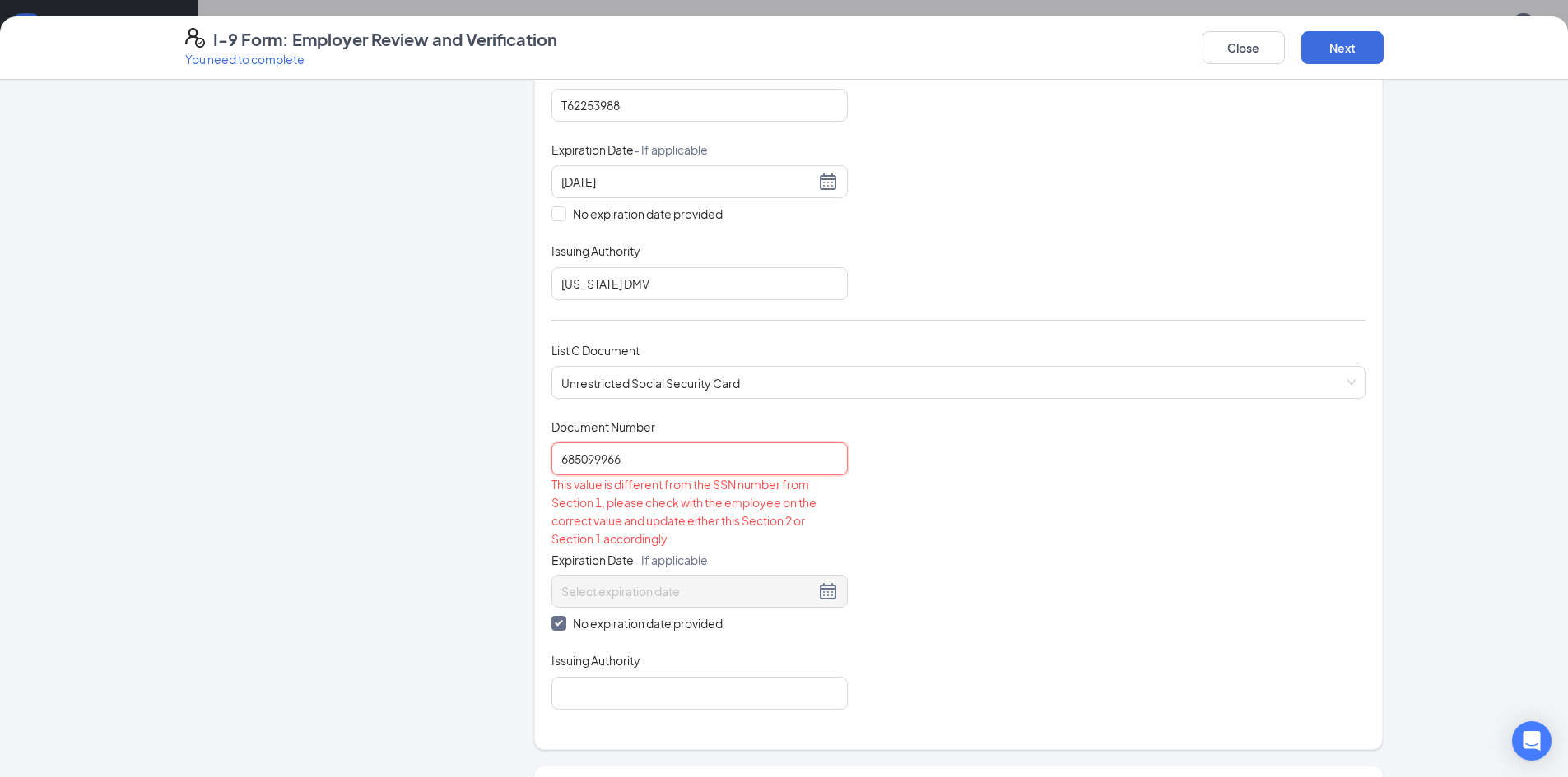
scroll to position [329, 0]
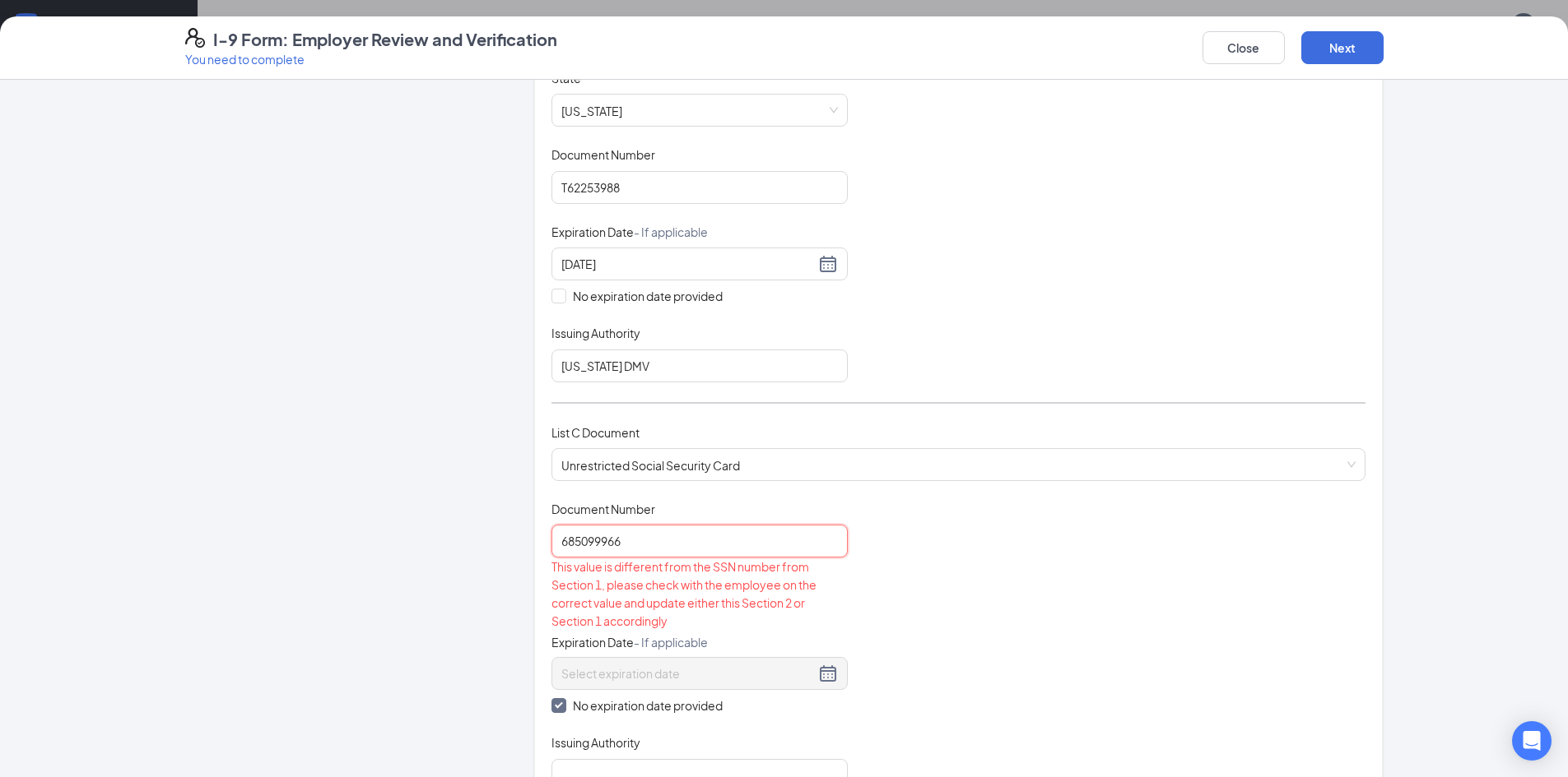
click at [566, 539] on input "685099966" at bounding box center [699, 541] width 297 height 33
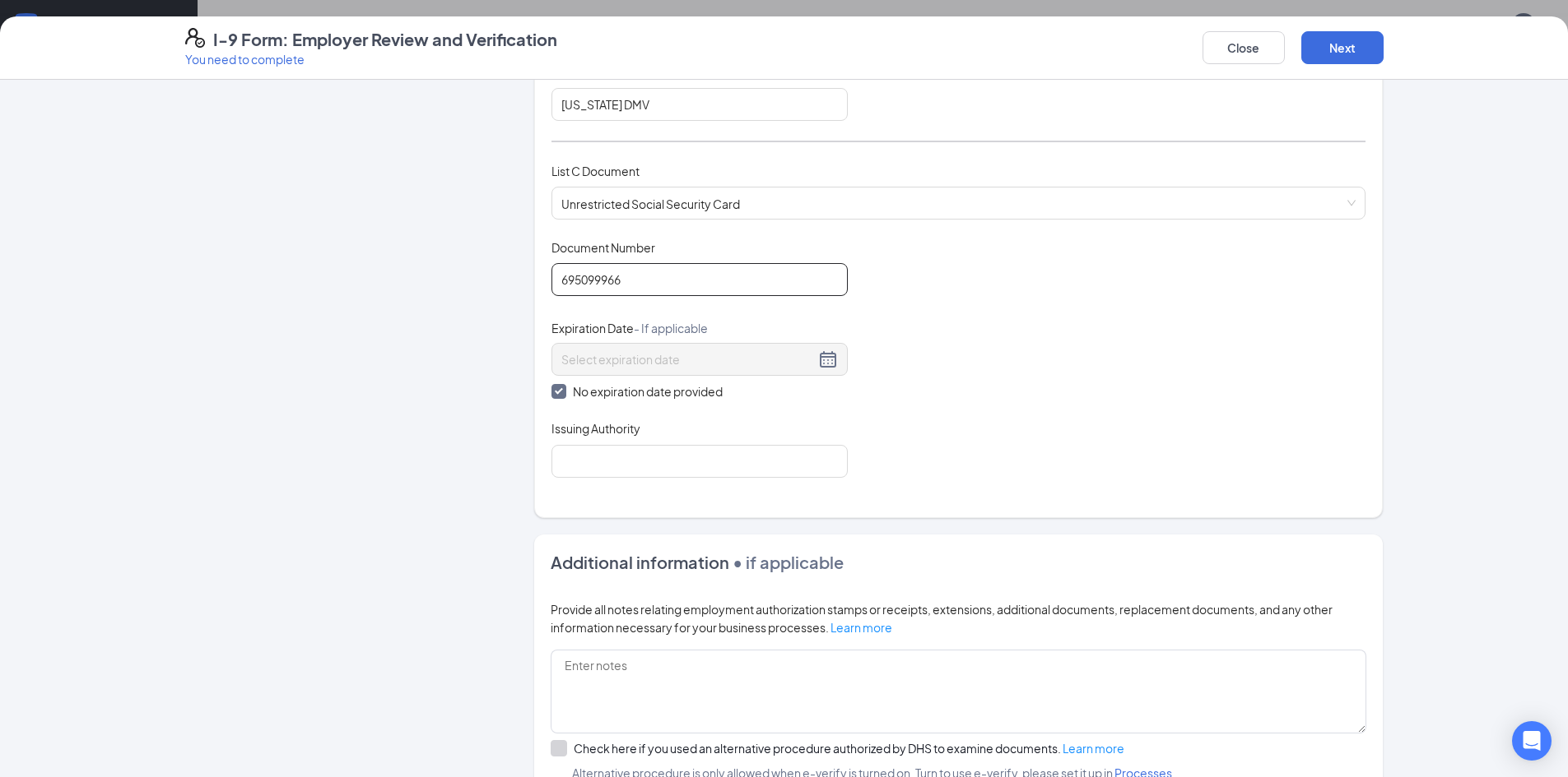
scroll to position [658, 0]
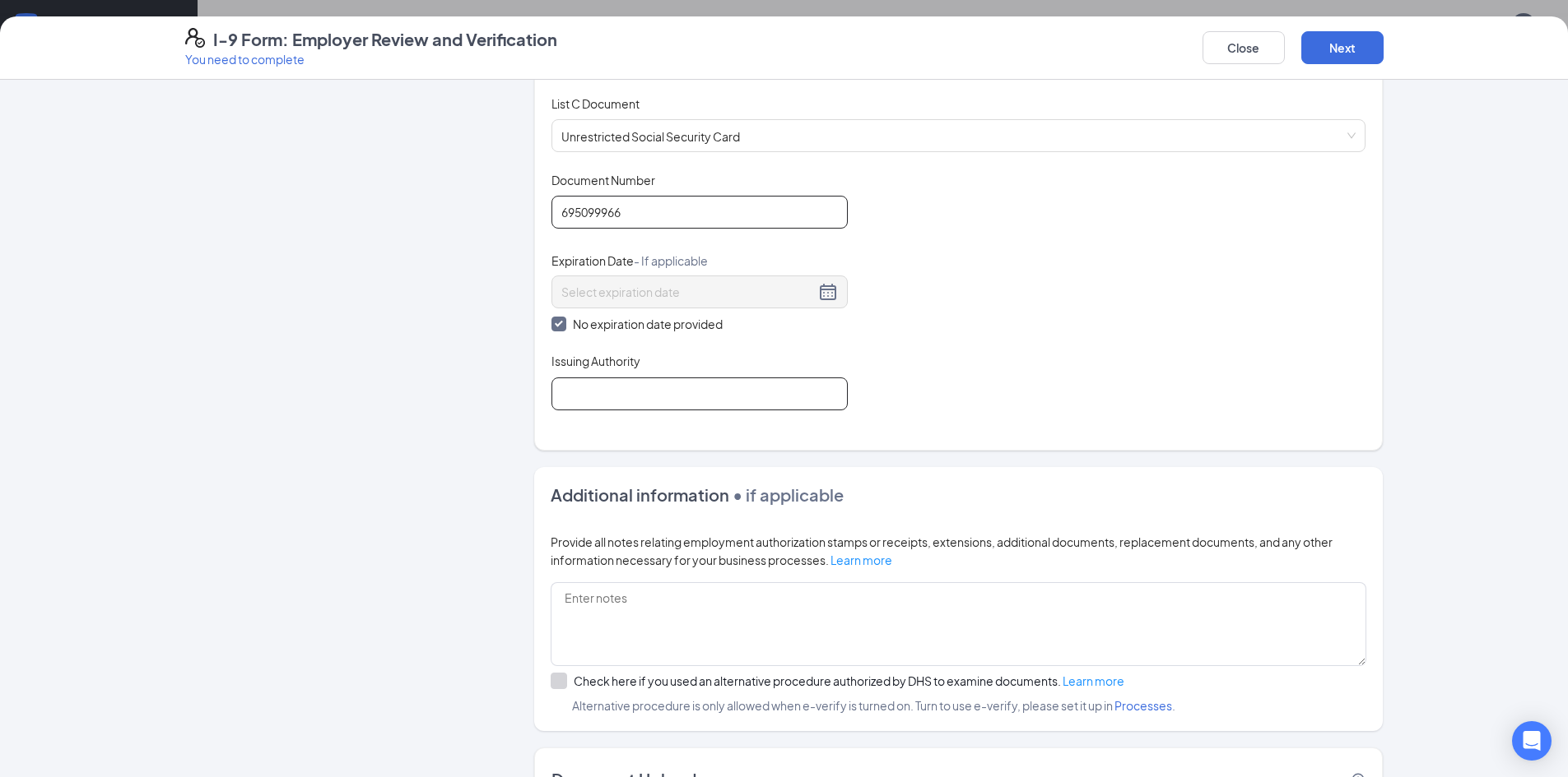
type input "695099966"
click at [807, 397] on input "Issuing Authority" at bounding box center [699, 393] width 297 height 33
type input "SOCIAL SECURITY ADMINISTRATION"
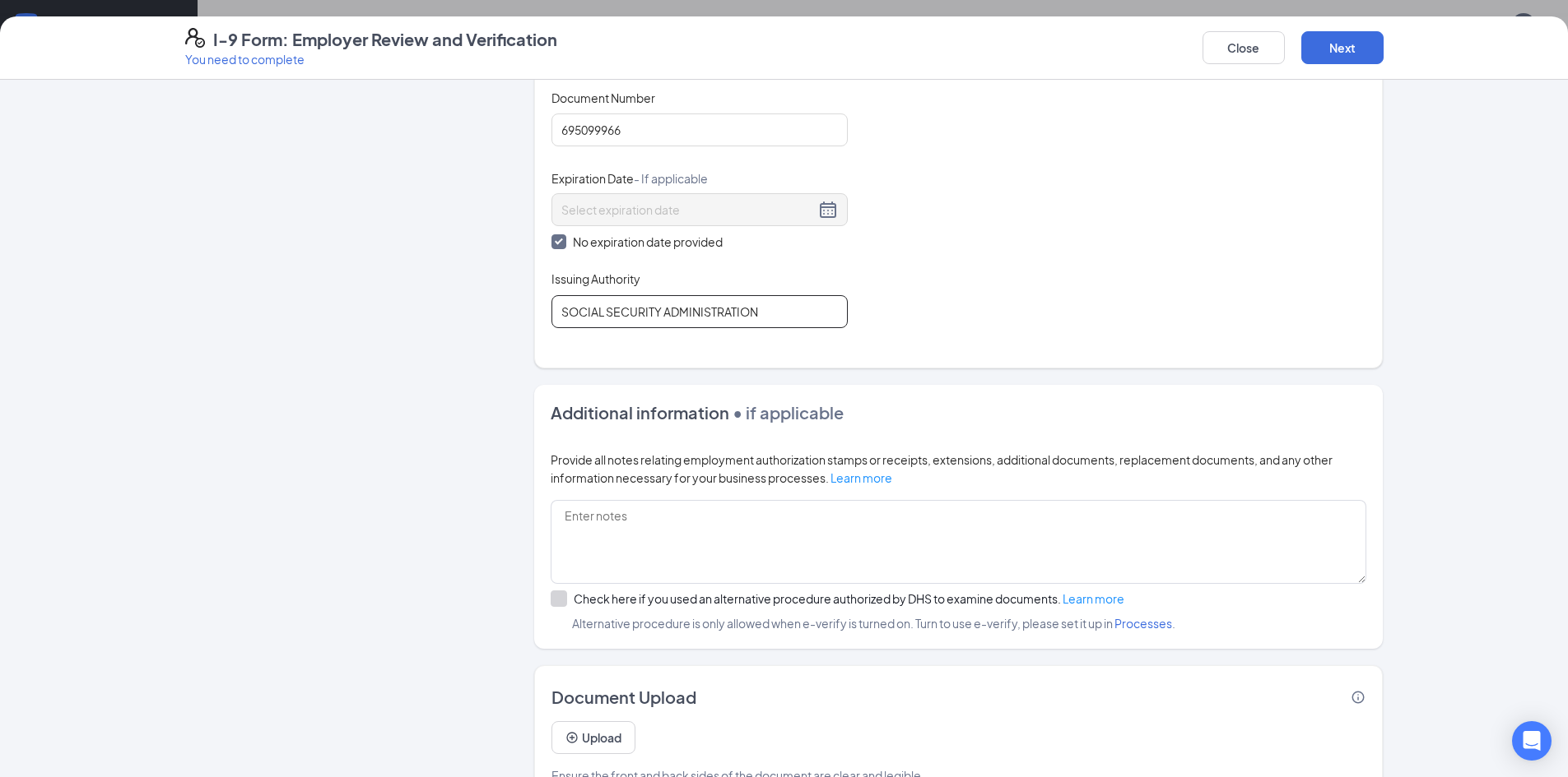
scroll to position [785, 0]
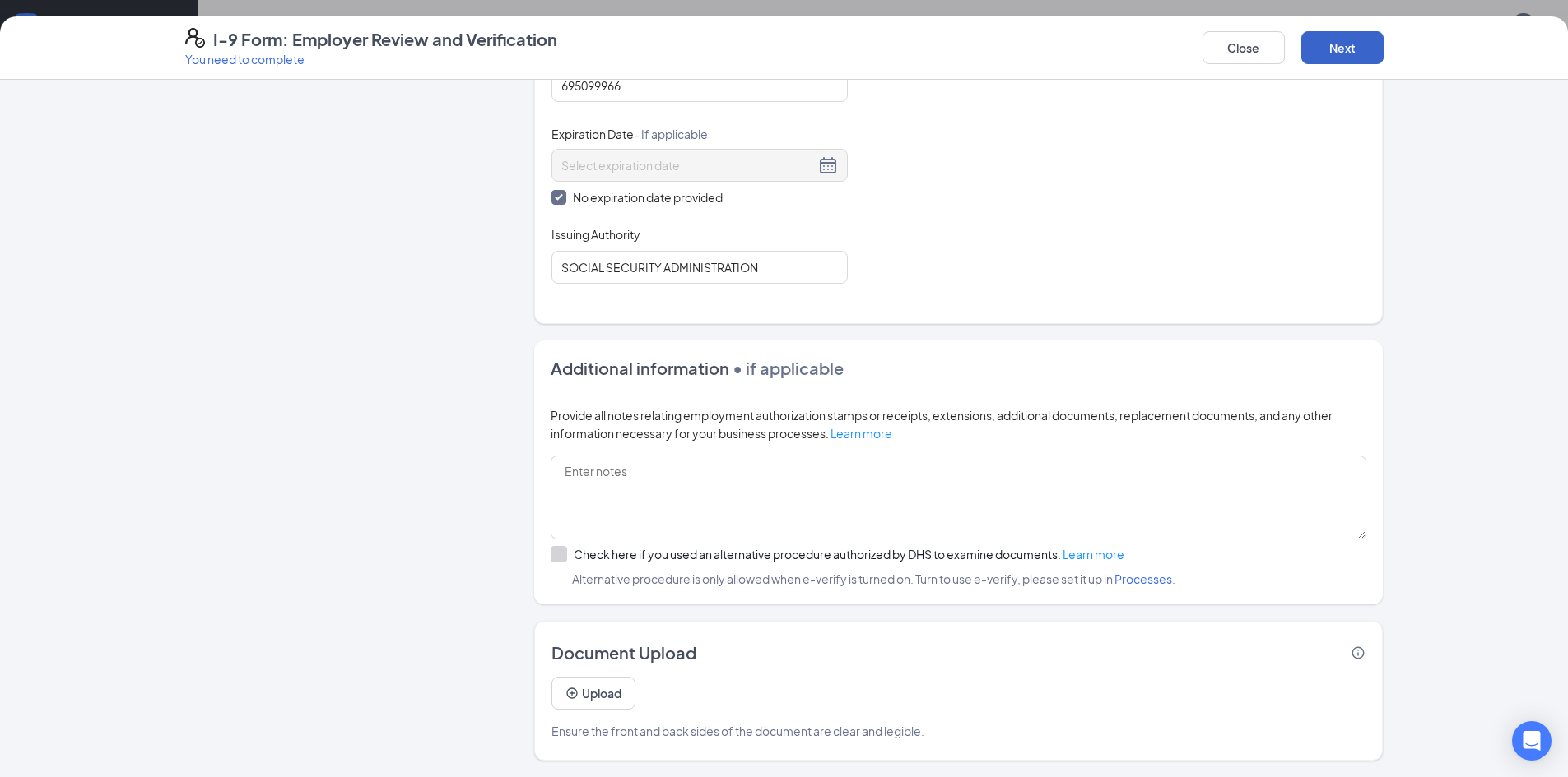
click at [1356, 44] on button "Next" at bounding box center [1343, 47] width 83 height 33
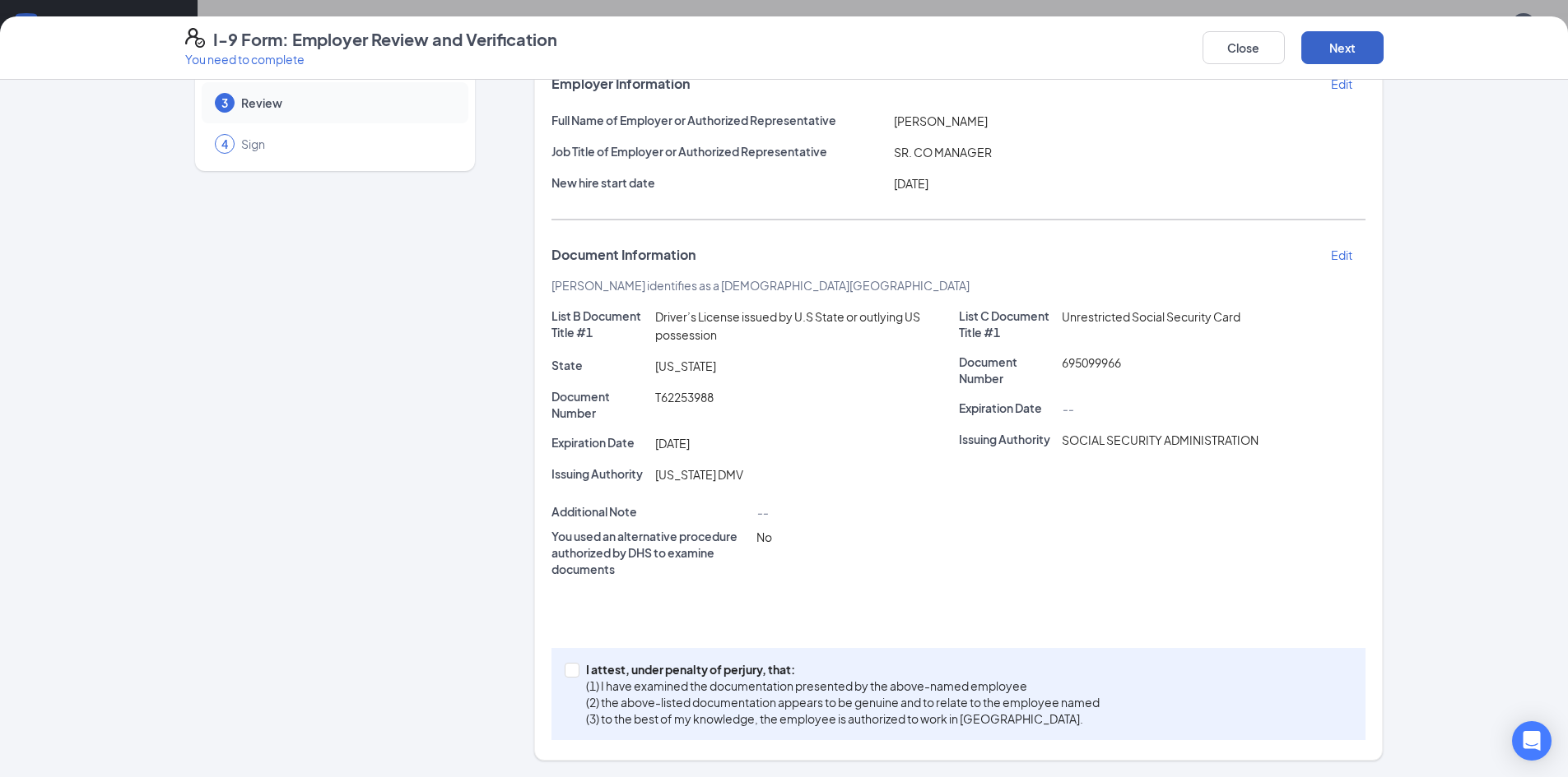
scroll to position [113, 0]
click at [567, 668] on input "I attest, under penalty of [PERSON_NAME], that: (1) I have examined the documen…" at bounding box center [570, 668] width 11 height 11
checkbox input "true"
click at [1333, 43] on button "Next" at bounding box center [1343, 47] width 83 height 33
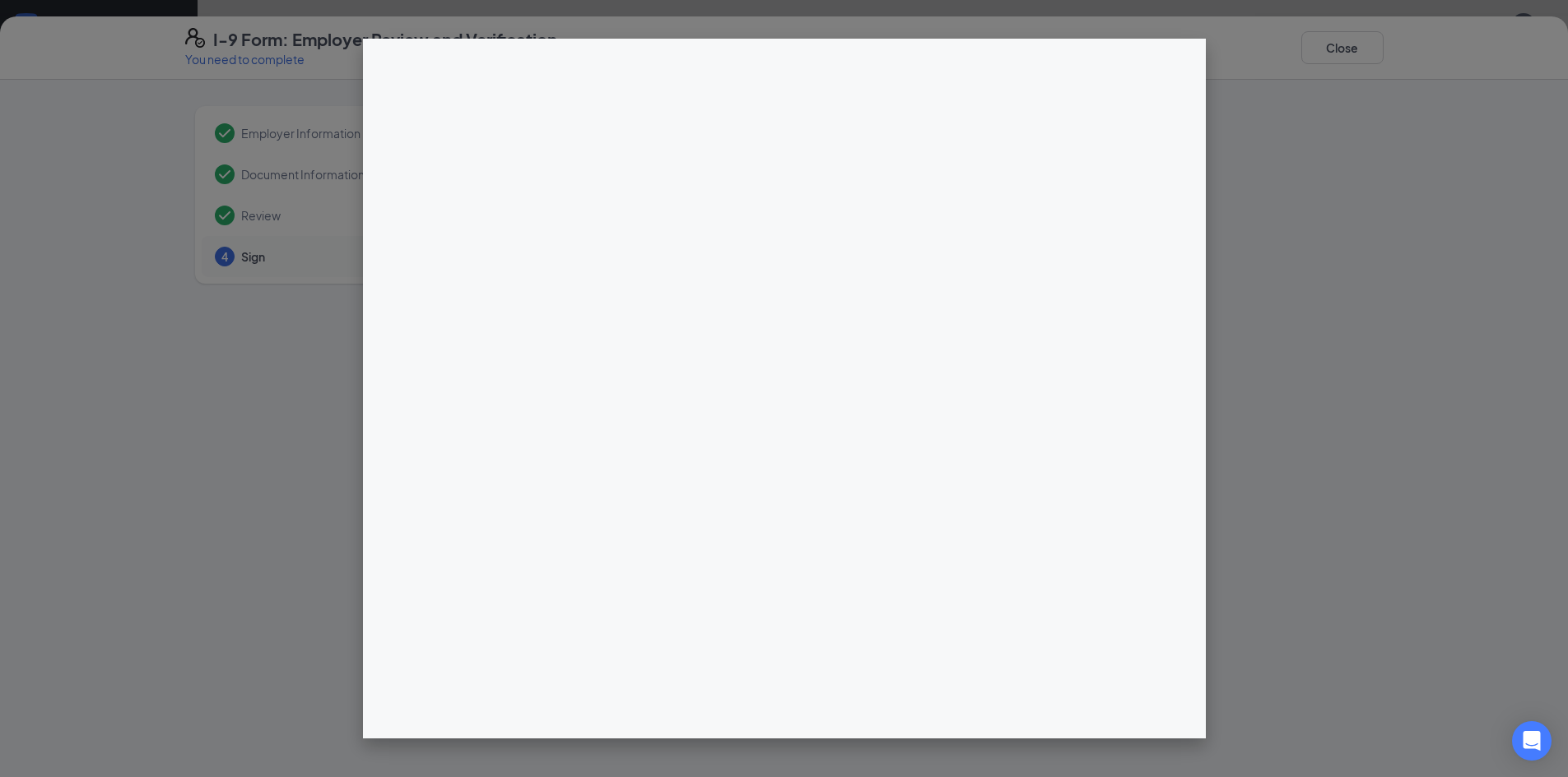
scroll to position [329, 0]
